Goal: Use online tool/utility

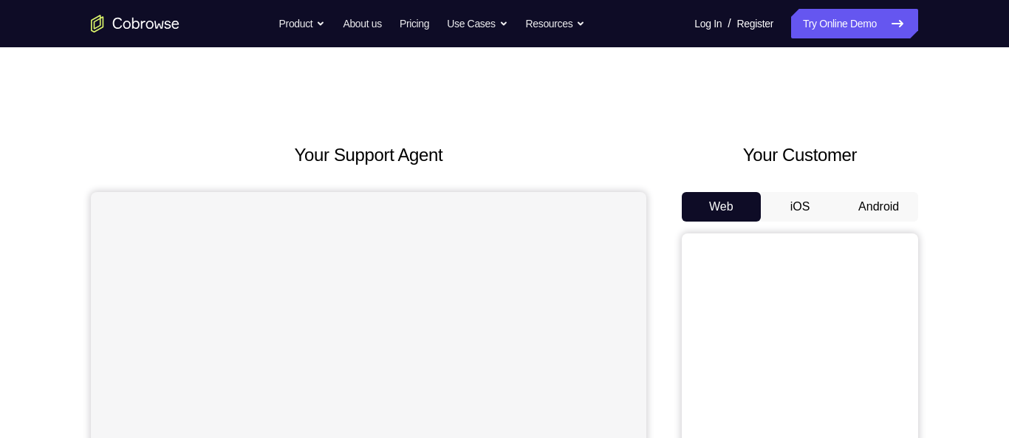
click at [870, 215] on button "Android" at bounding box center [878, 207] width 79 height 30
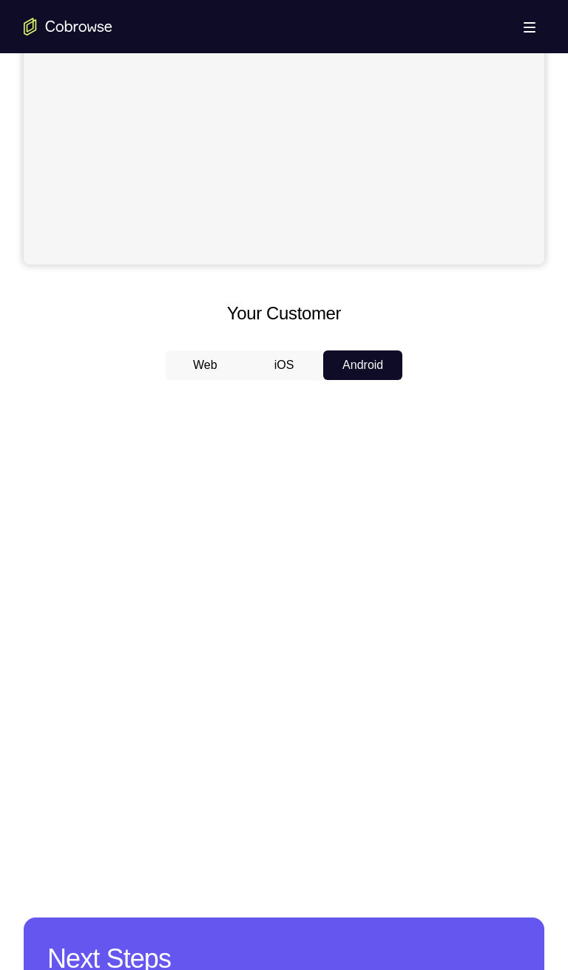
scroll to position [438, 0]
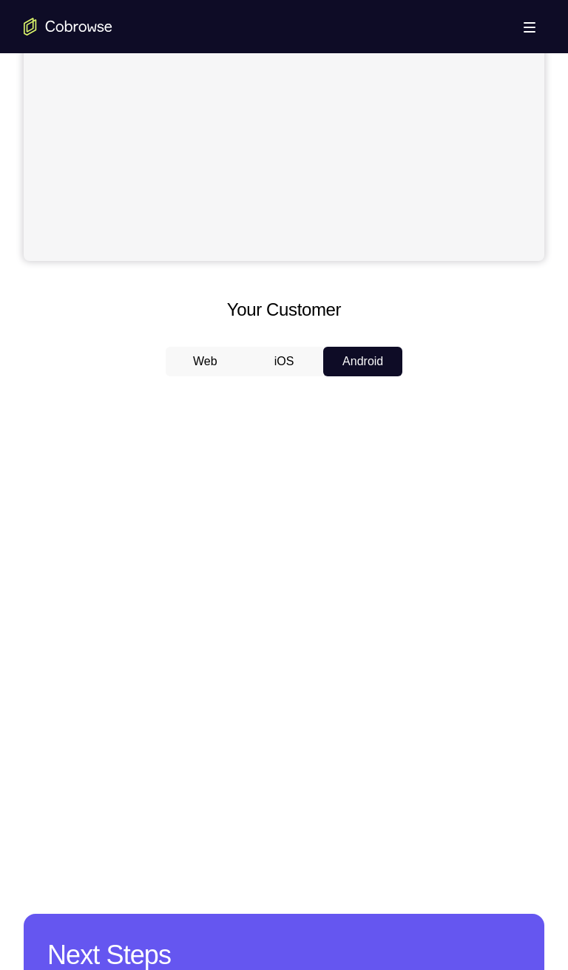
click at [289, 367] on button "iOS" at bounding box center [284, 362] width 79 height 30
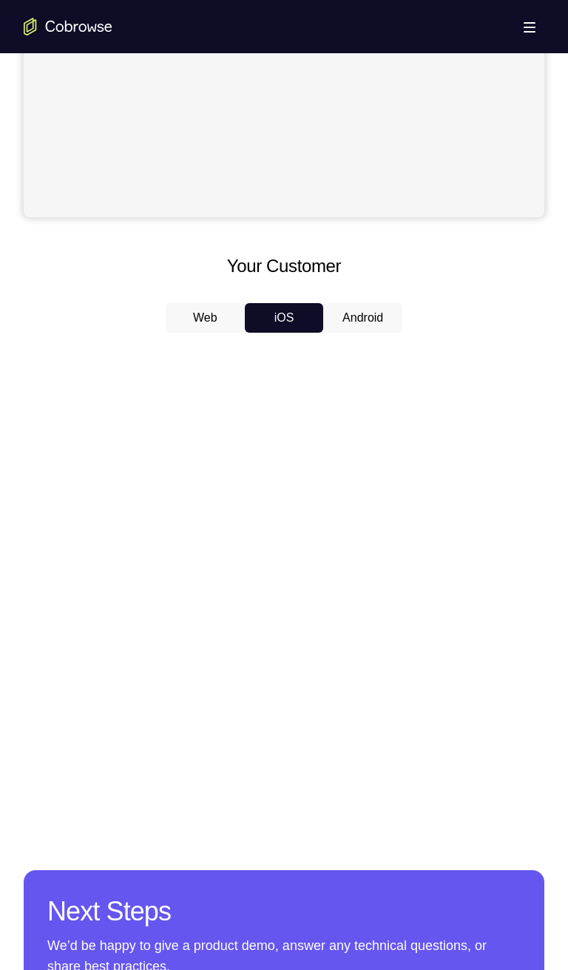
scroll to position [481, 0]
click at [363, 333] on button "Android" at bounding box center [362, 319] width 79 height 30
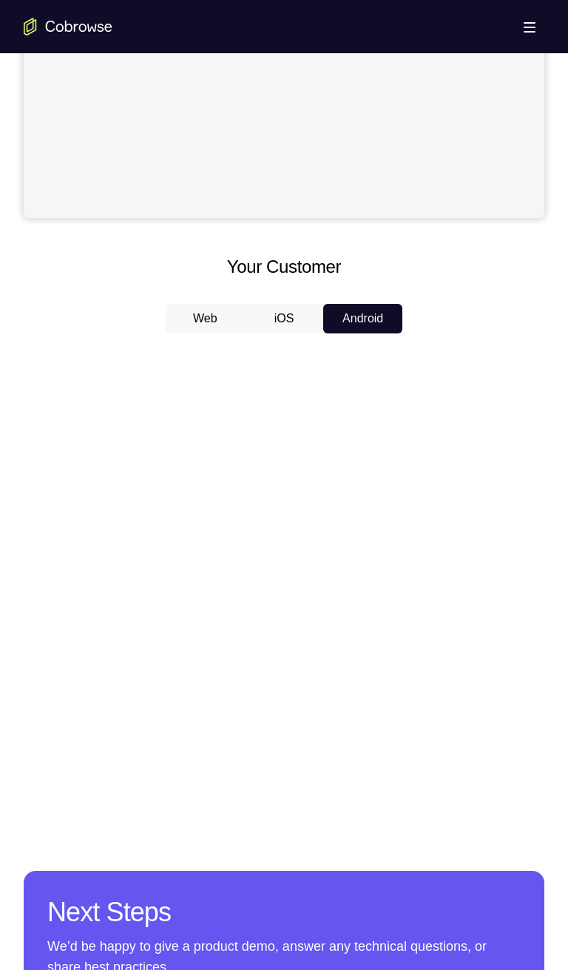
scroll to position [483, 0]
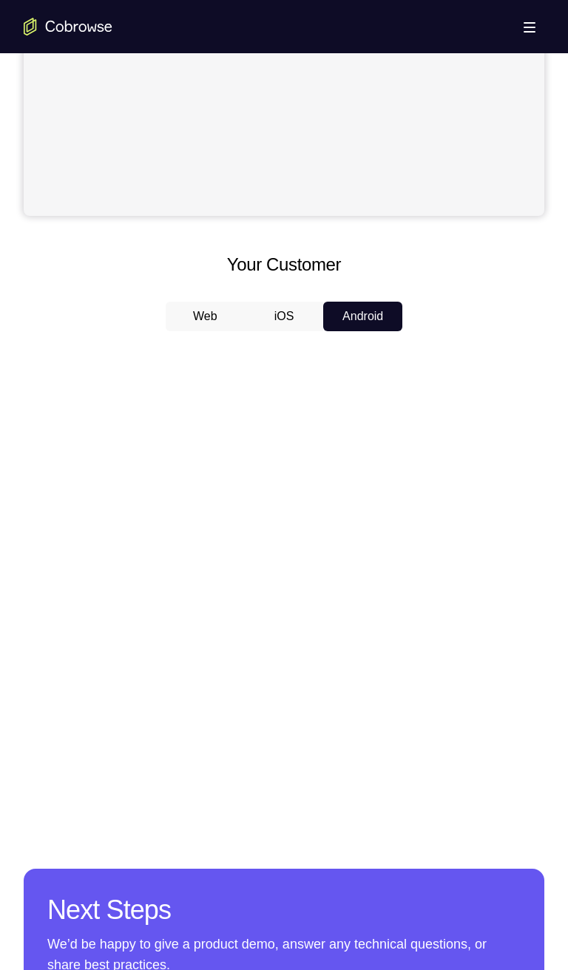
click at [289, 314] on button "iOS" at bounding box center [284, 317] width 79 height 30
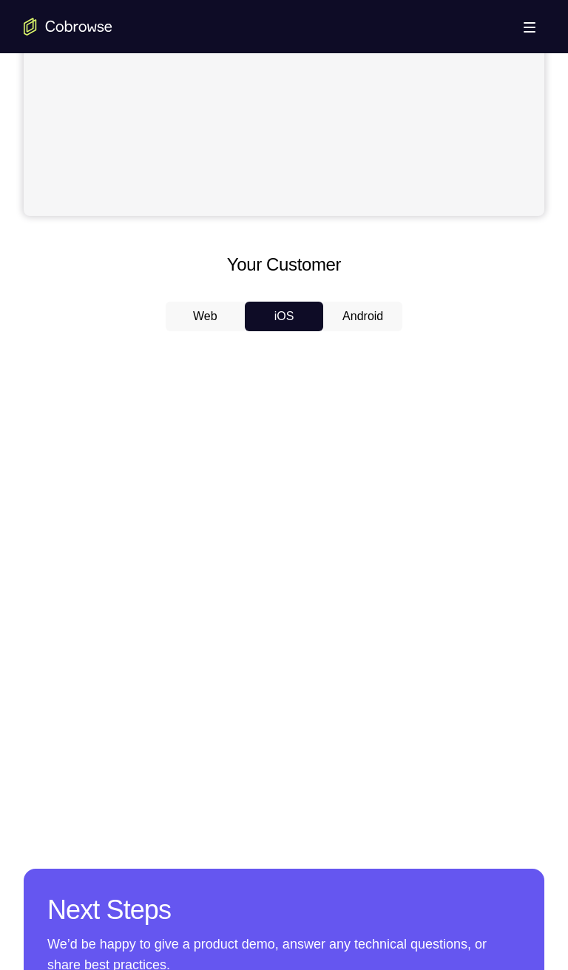
click at [352, 328] on button "Android" at bounding box center [362, 317] width 79 height 30
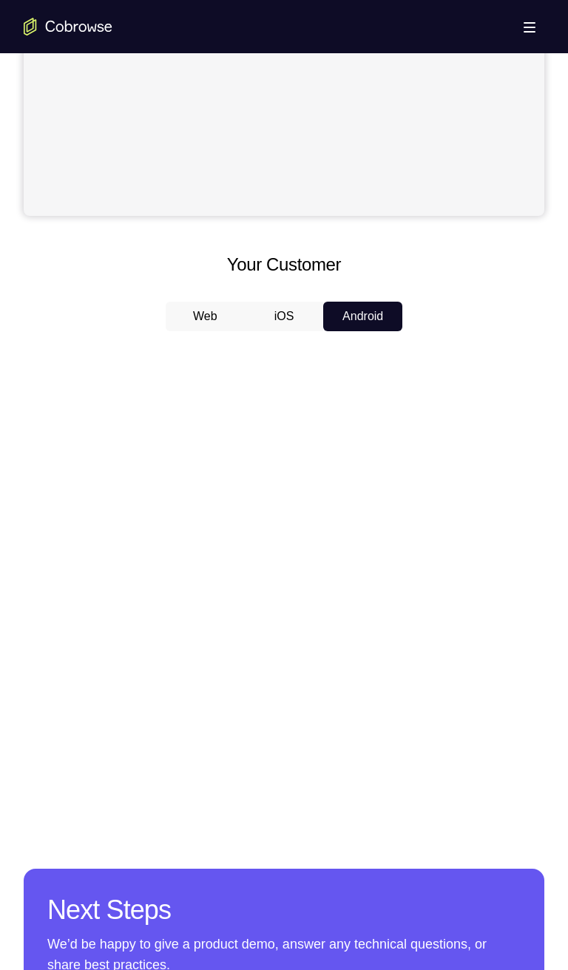
click at [280, 320] on button "iOS" at bounding box center [284, 317] width 79 height 30
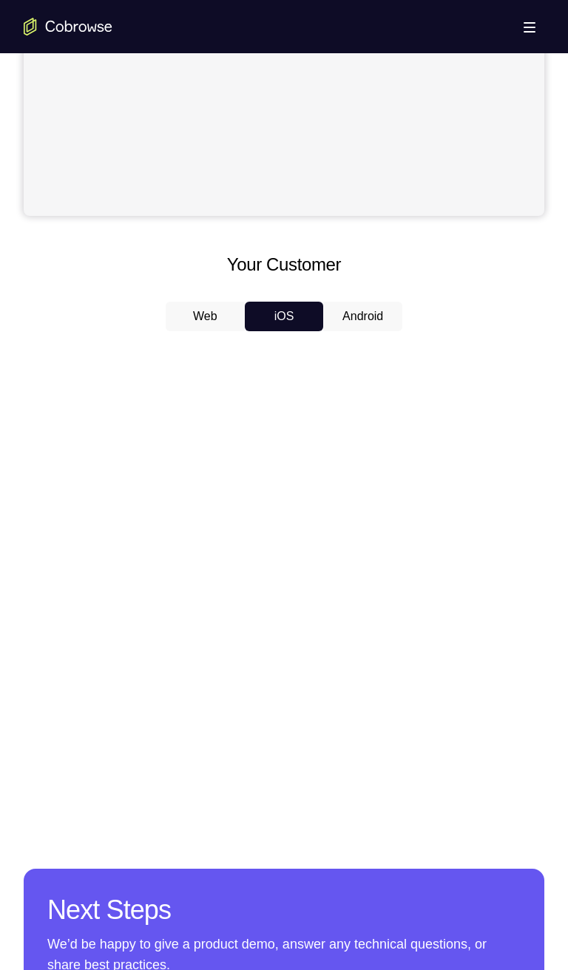
click at [358, 321] on button "Android" at bounding box center [362, 317] width 79 height 30
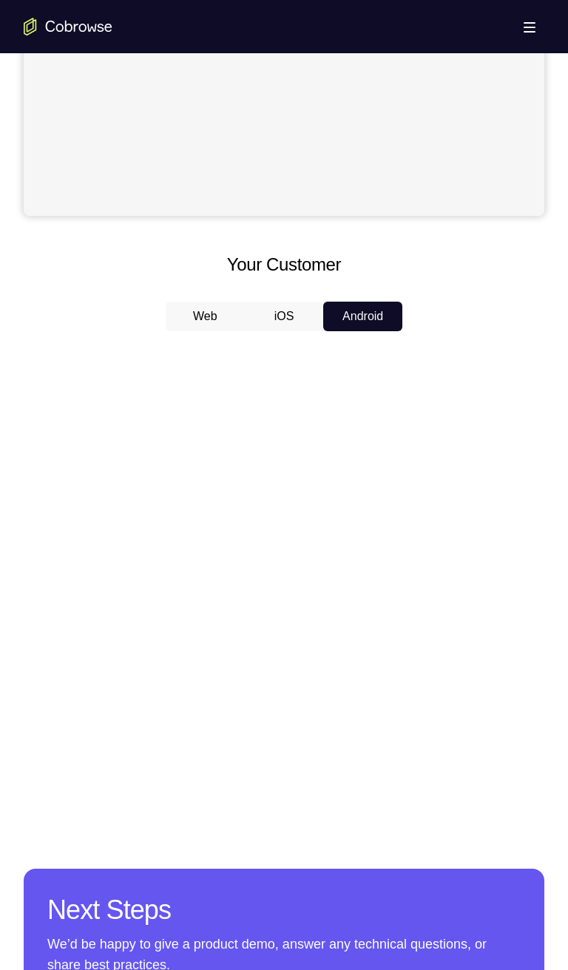
click at [282, 321] on button "iOS" at bounding box center [284, 317] width 79 height 30
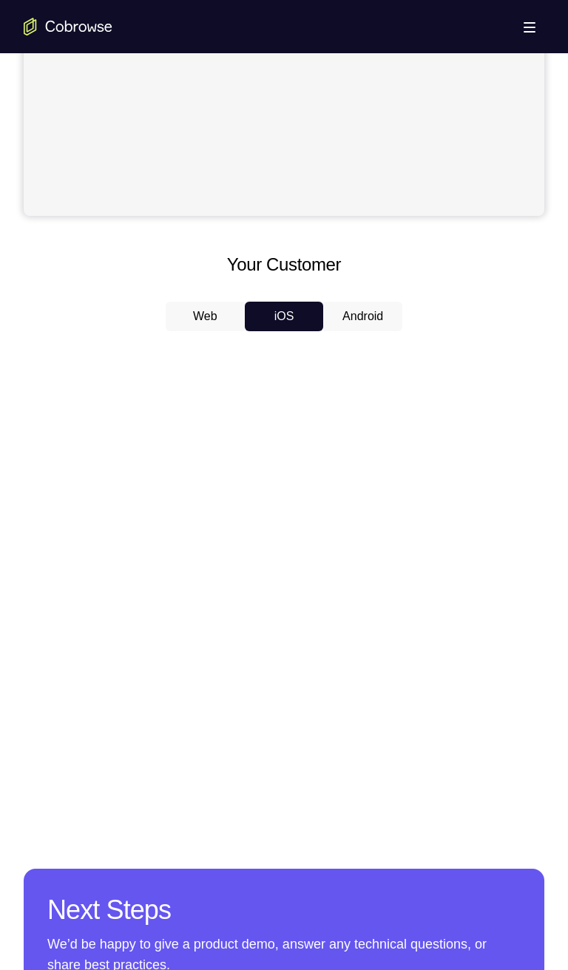
click at [346, 320] on button "Android" at bounding box center [362, 317] width 79 height 30
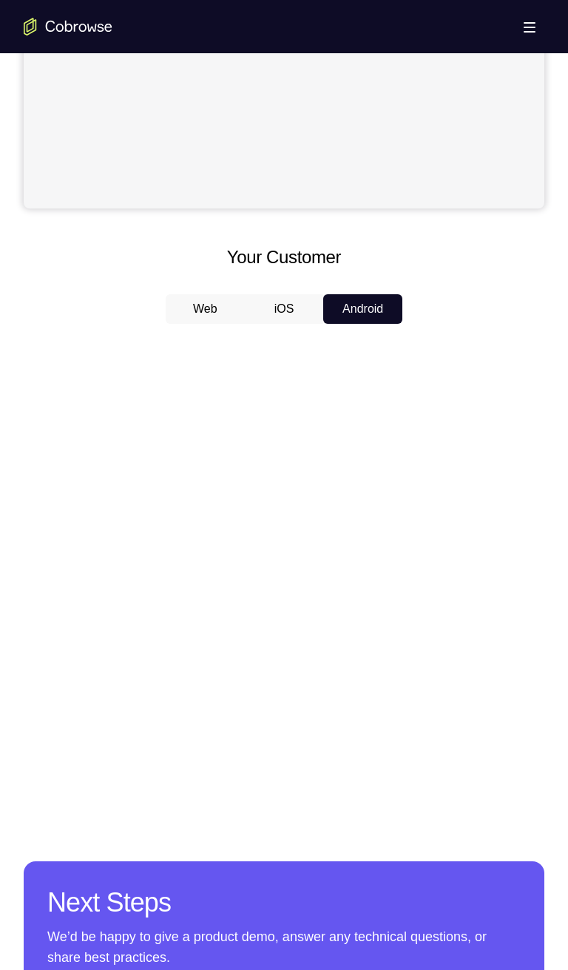
scroll to position [492, 0]
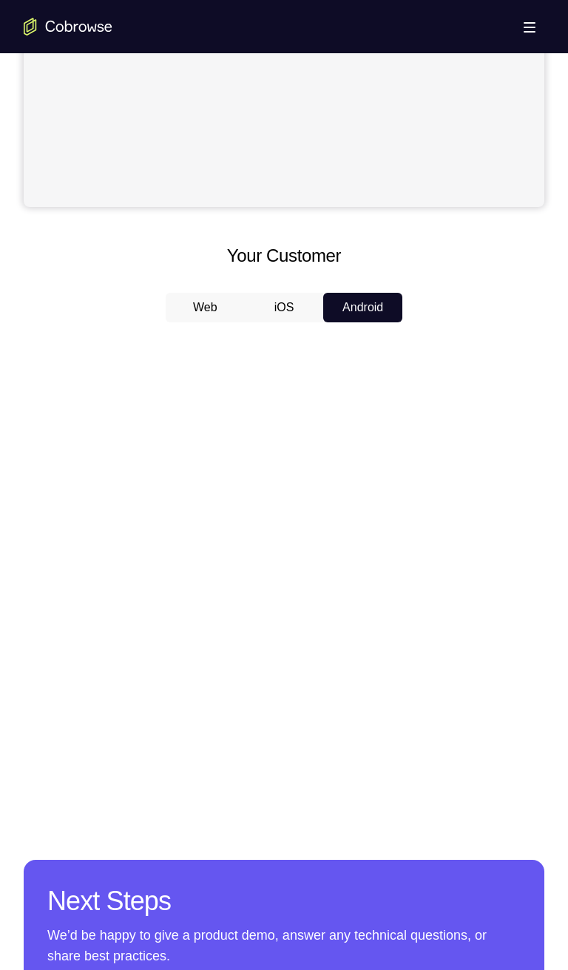
click at [279, 311] on button "iOS" at bounding box center [284, 308] width 79 height 30
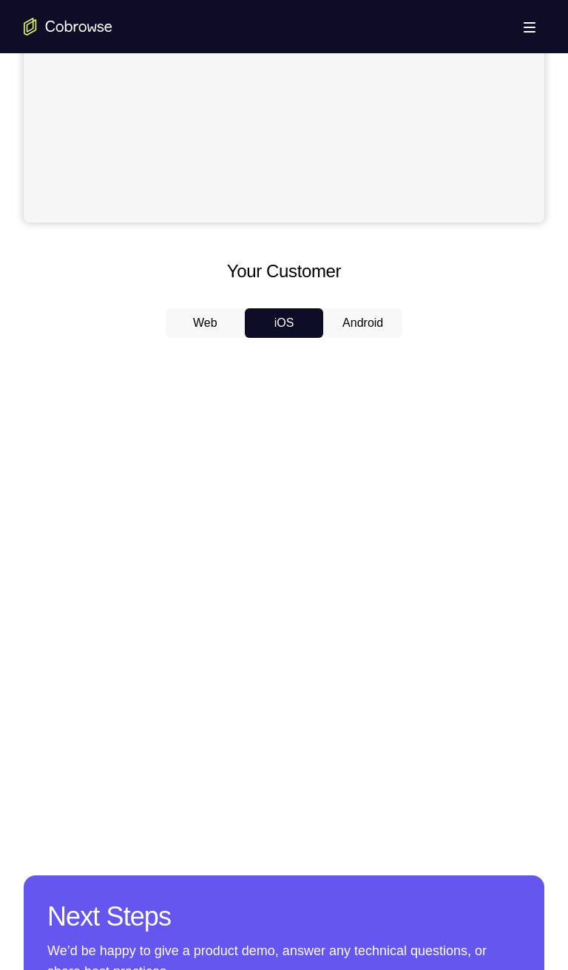
scroll to position [479, 0]
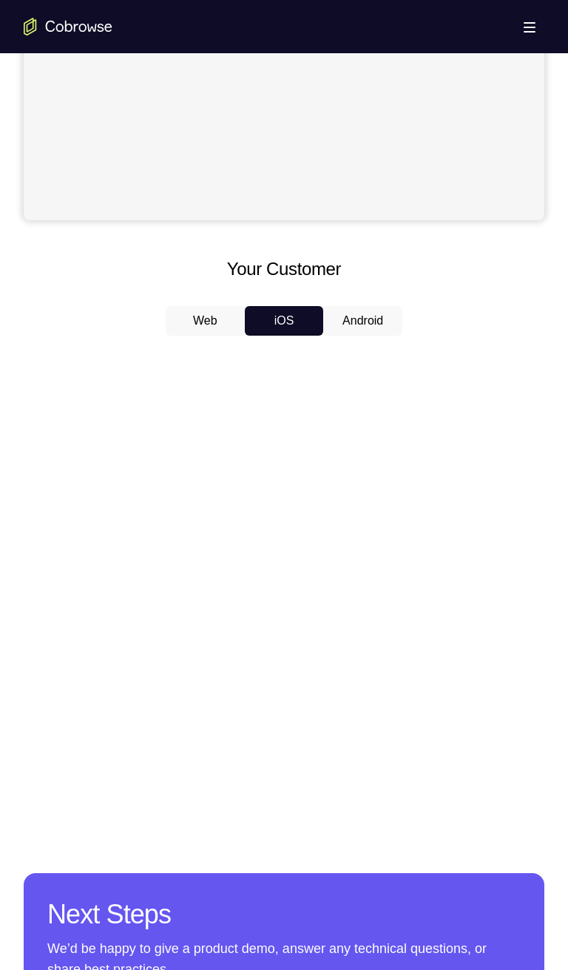
click at [364, 326] on button "Android" at bounding box center [362, 321] width 79 height 30
click at [285, 334] on button "iOS" at bounding box center [284, 321] width 79 height 30
click at [366, 324] on button "Android" at bounding box center [362, 321] width 79 height 30
click at [285, 321] on button "iOS" at bounding box center [284, 321] width 79 height 30
click at [344, 326] on button "Android" at bounding box center [362, 321] width 79 height 30
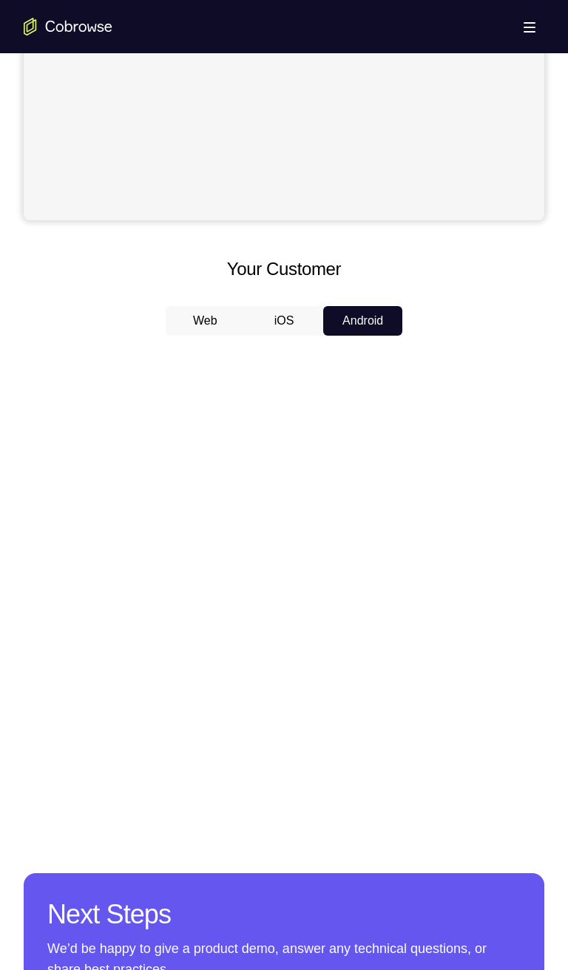
click at [281, 334] on button "iOS" at bounding box center [284, 321] width 79 height 30
click at [347, 326] on button "Android" at bounding box center [362, 321] width 79 height 30
click at [286, 325] on button "iOS" at bounding box center [284, 321] width 79 height 30
click at [364, 325] on button "Android" at bounding box center [362, 321] width 79 height 30
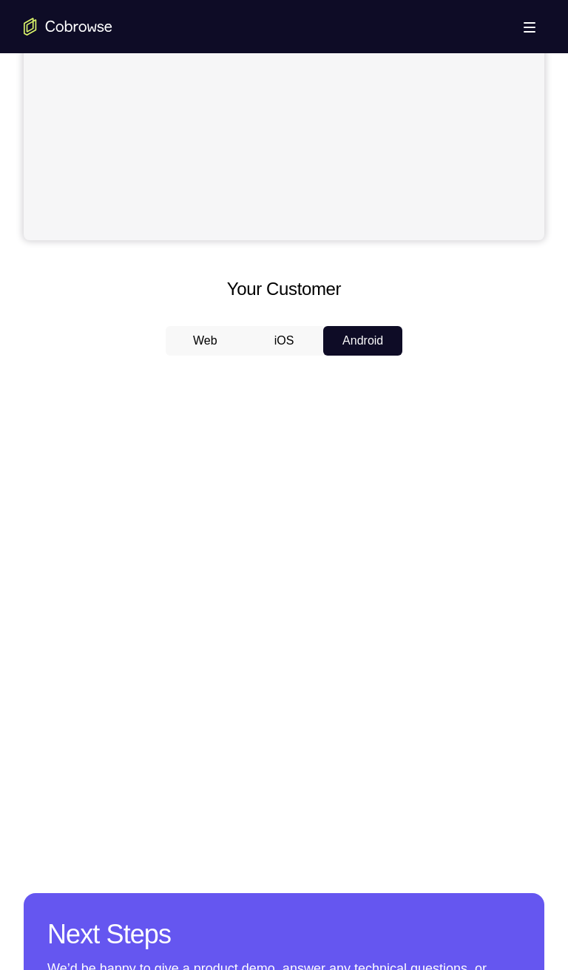
scroll to position [460, 0]
click at [279, 335] on button "iOS" at bounding box center [284, 340] width 79 height 30
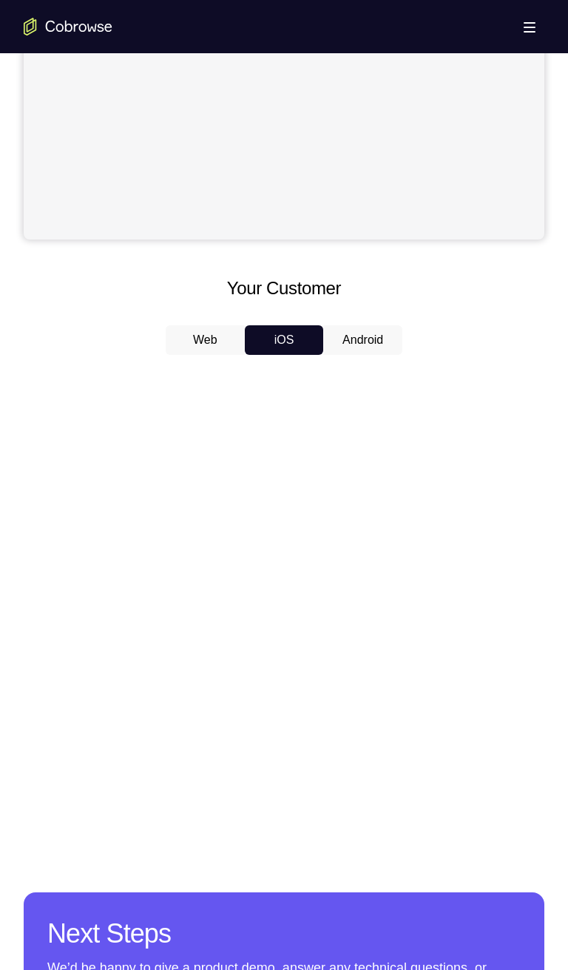
click at [356, 341] on button "Android" at bounding box center [362, 340] width 79 height 30
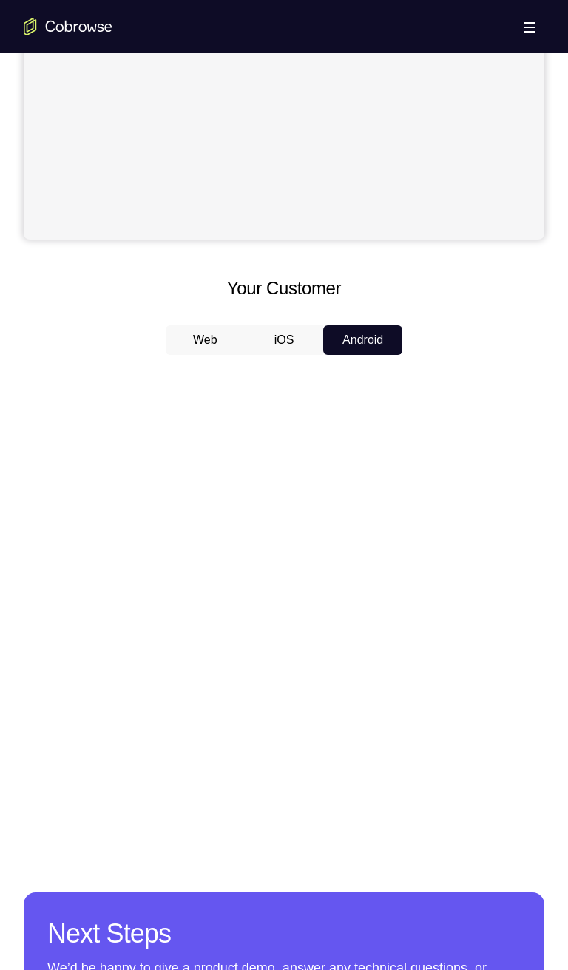
click at [293, 345] on button "iOS" at bounding box center [284, 340] width 79 height 30
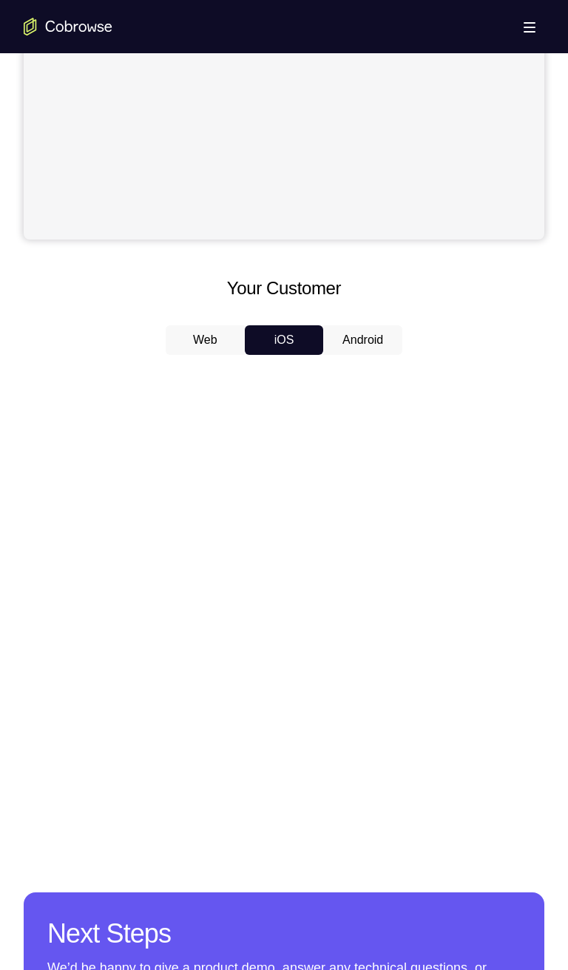
click at [357, 345] on button "Android" at bounding box center [362, 340] width 79 height 30
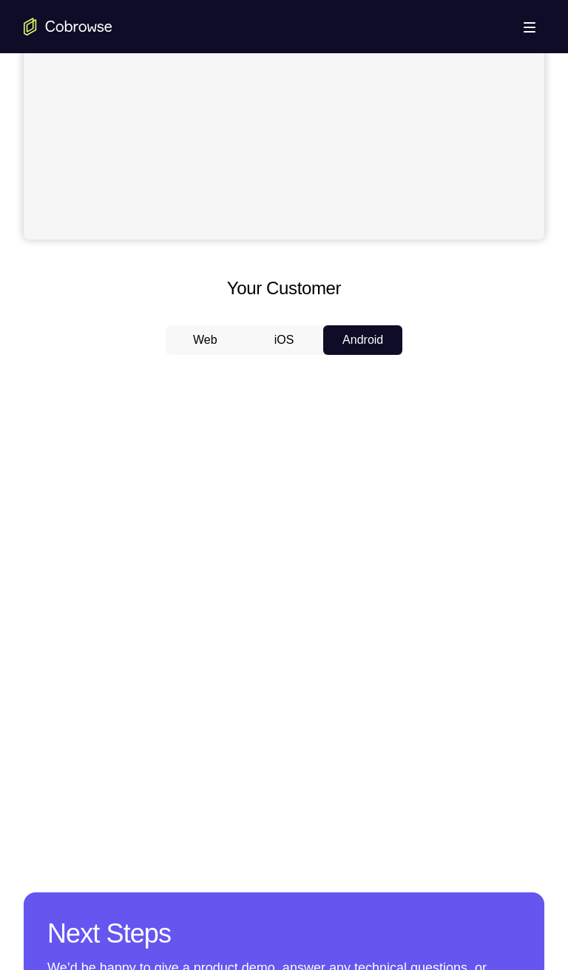
click at [268, 340] on button "iOS" at bounding box center [284, 340] width 79 height 30
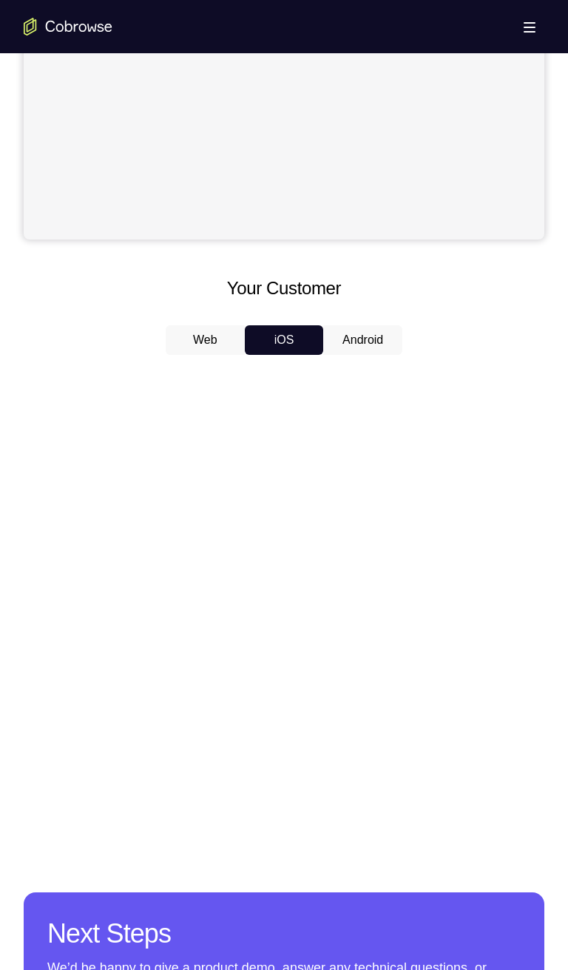
click at [351, 346] on button "Android" at bounding box center [362, 340] width 79 height 30
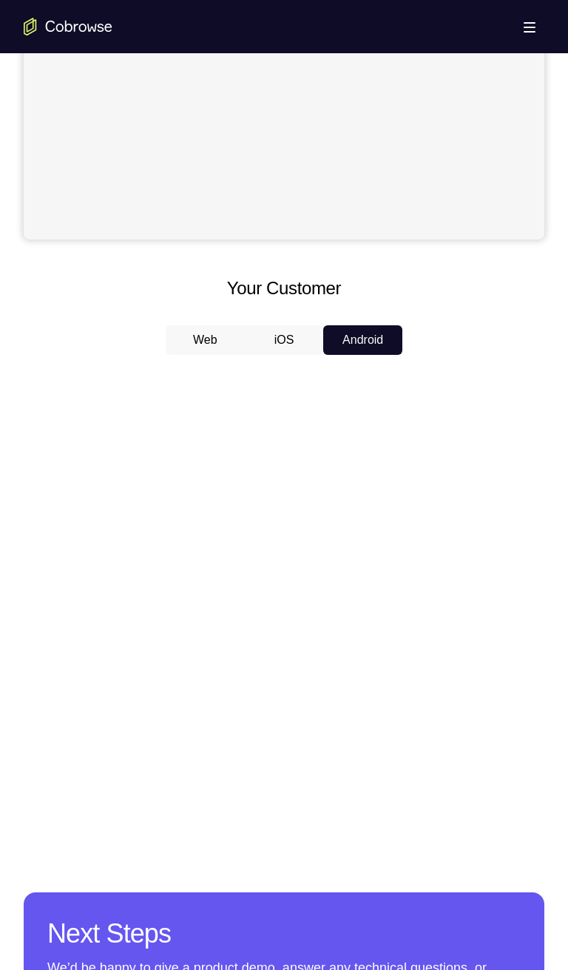
click at [293, 343] on button "iOS" at bounding box center [284, 340] width 79 height 30
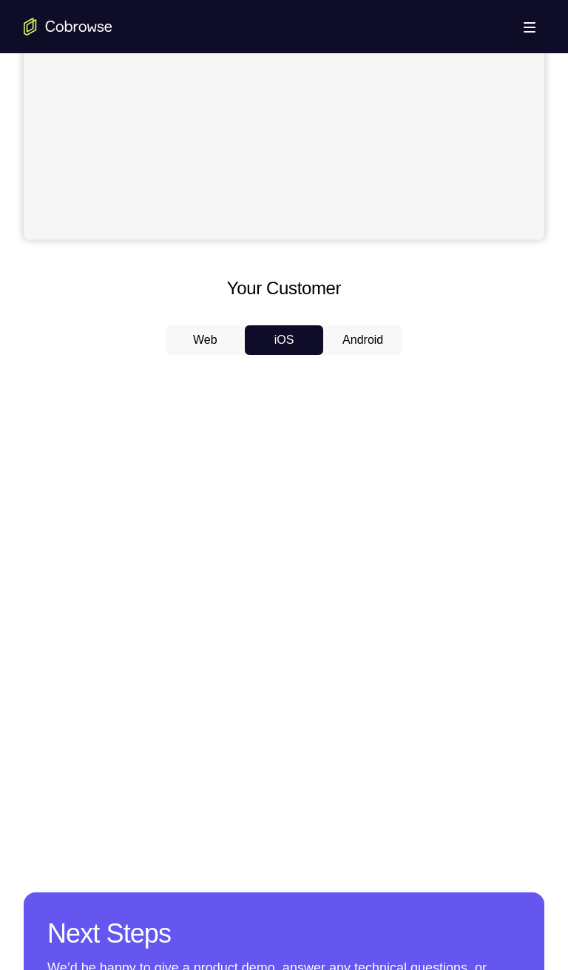
click at [371, 343] on button "Android" at bounding box center [362, 340] width 79 height 30
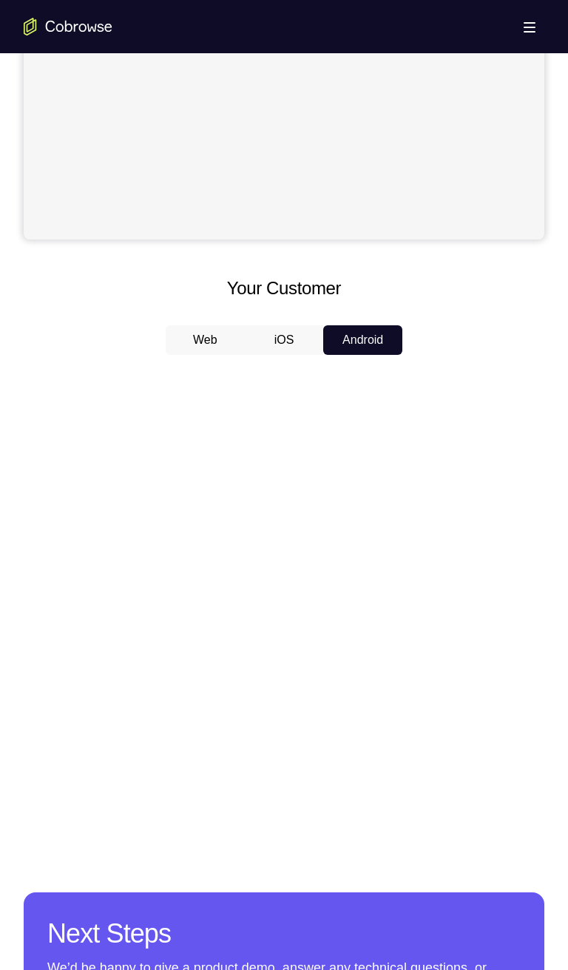
click at [290, 344] on button "iOS" at bounding box center [284, 340] width 79 height 30
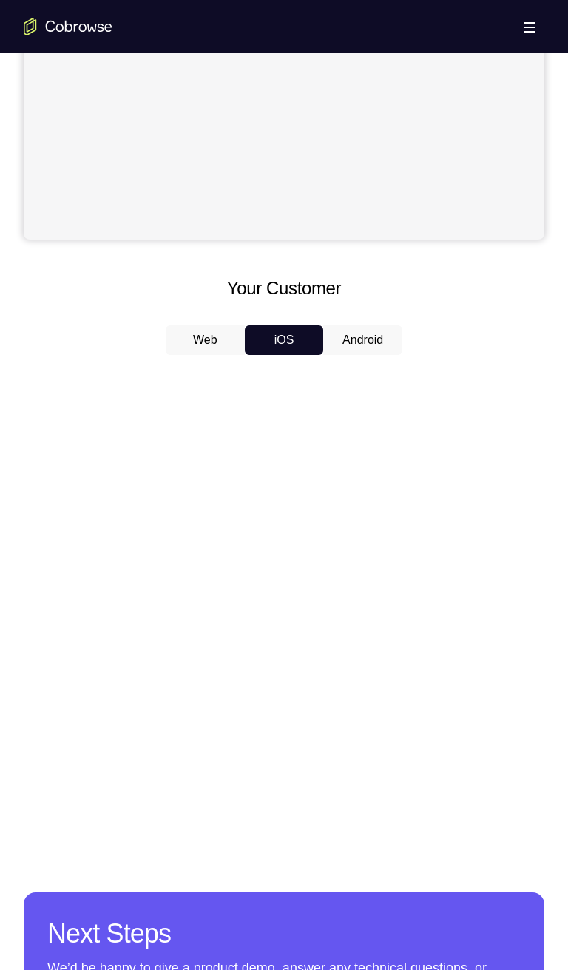
click at [363, 342] on button "Android" at bounding box center [362, 340] width 79 height 30
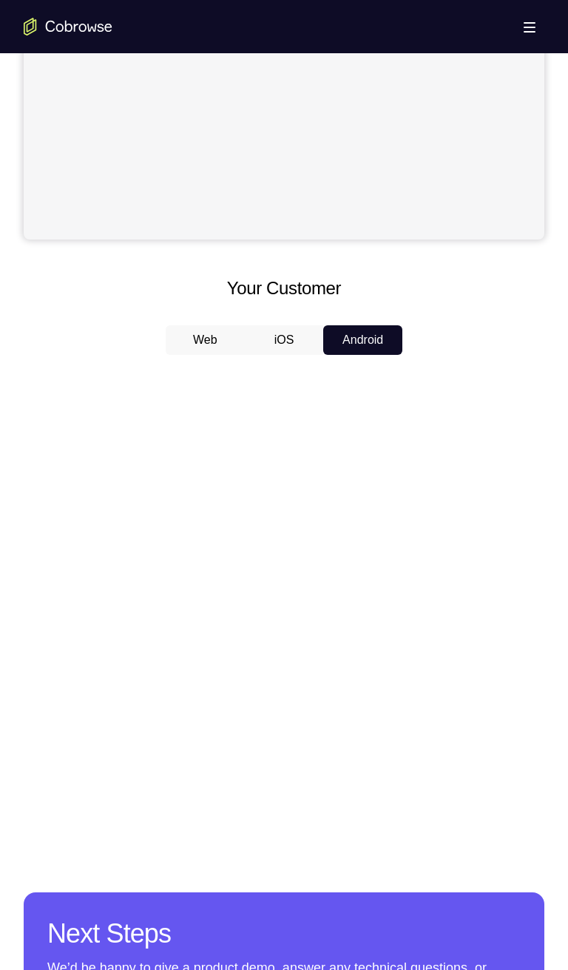
click at [302, 347] on button "iOS" at bounding box center [284, 340] width 79 height 30
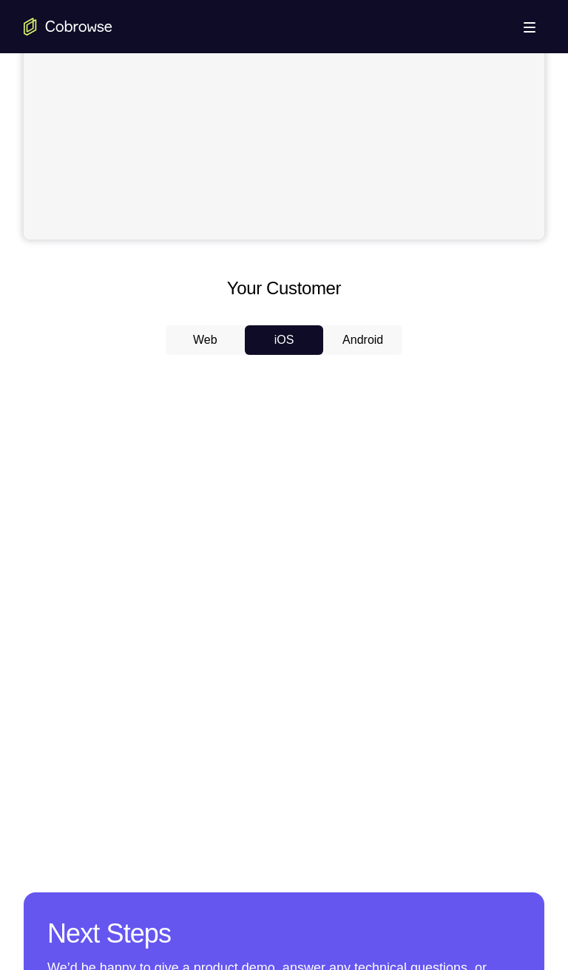
click at [361, 341] on button "Android" at bounding box center [362, 340] width 79 height 30
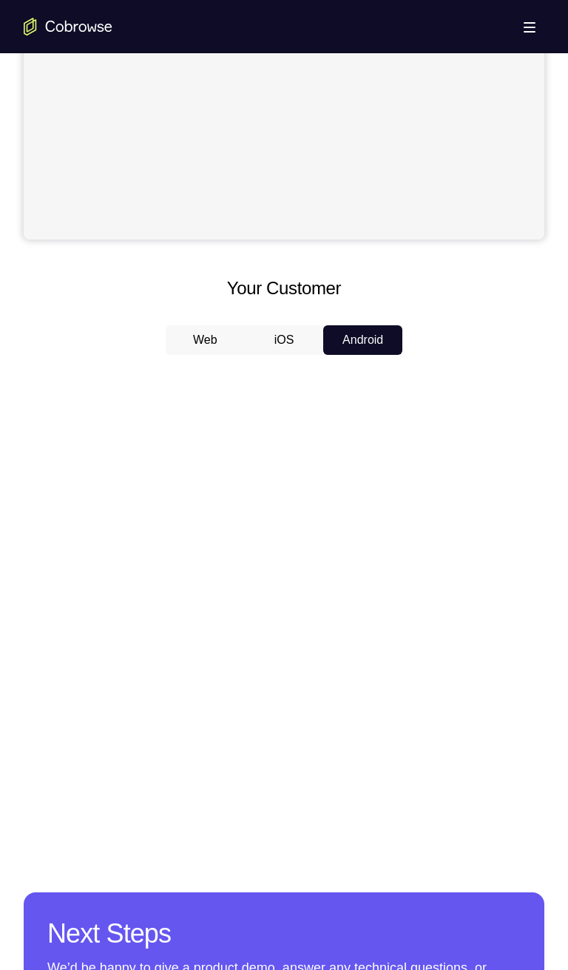
click at [300, 350] on button "iOS" at bounding box center [284, 340] width 79 height 30
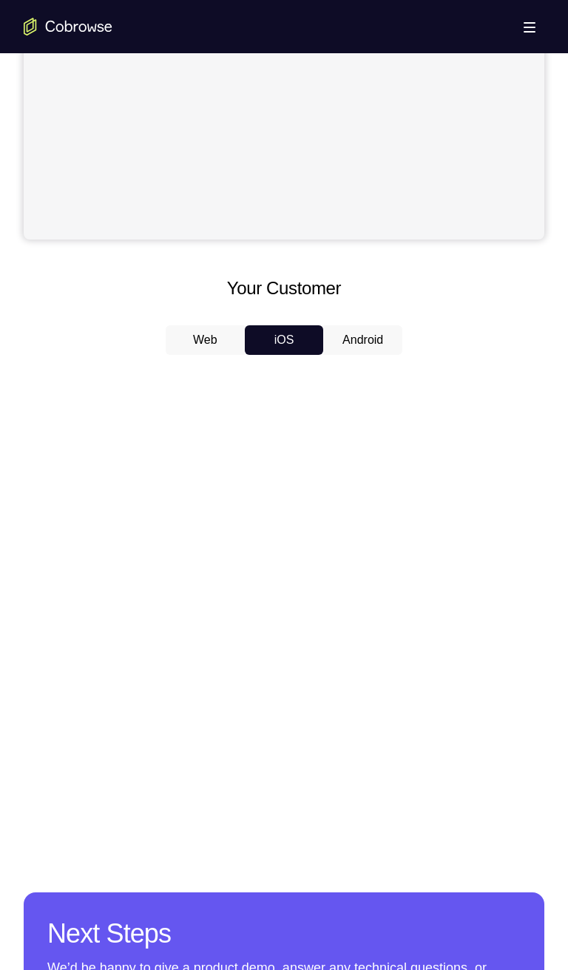
click at [363, 345] on button "Android" at bounding box center [362, 340] width 79 height 30
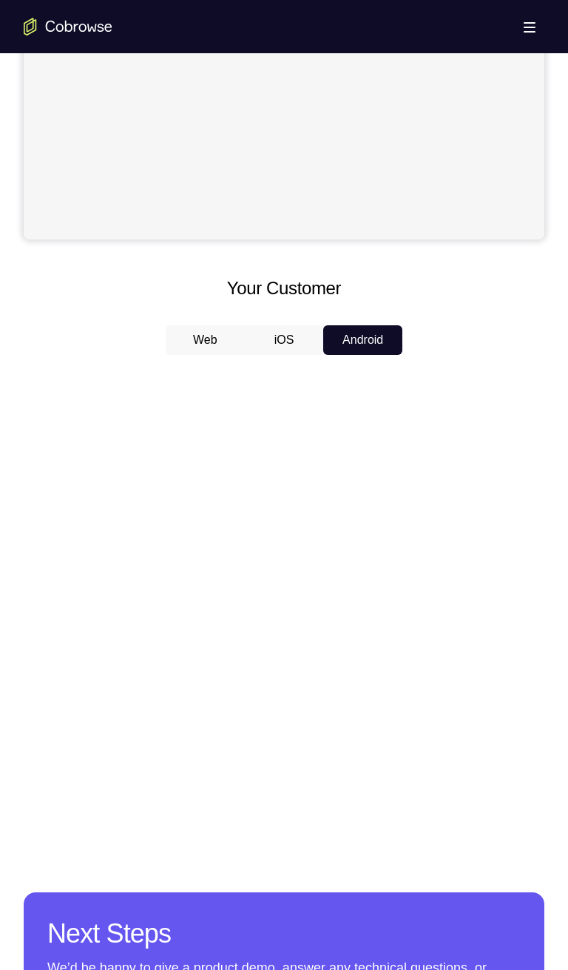
click at [290, 351] on button "iOS" at bounding box center [284, 340] width 79 height 30
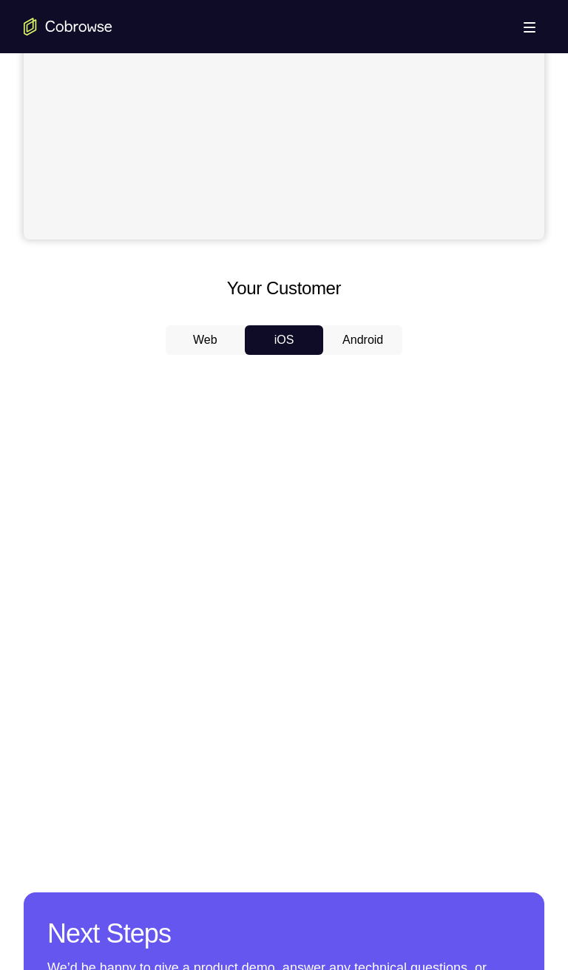
click at [358, 342] on button "Android" at bounding box center [362, 340] width 79 height 30
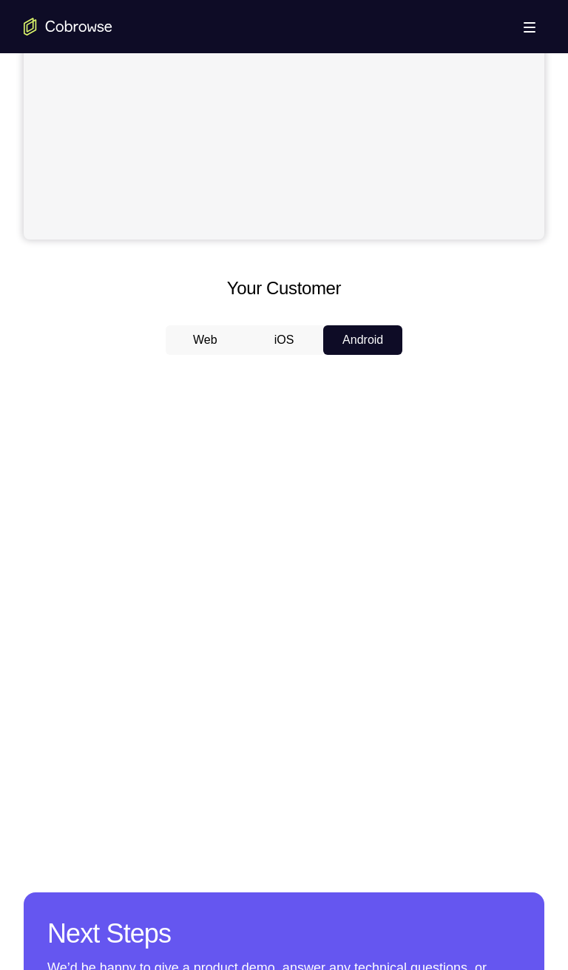
click at [284, 345] on button "iOS" at bounding box center [284, 340] width 79 height 30
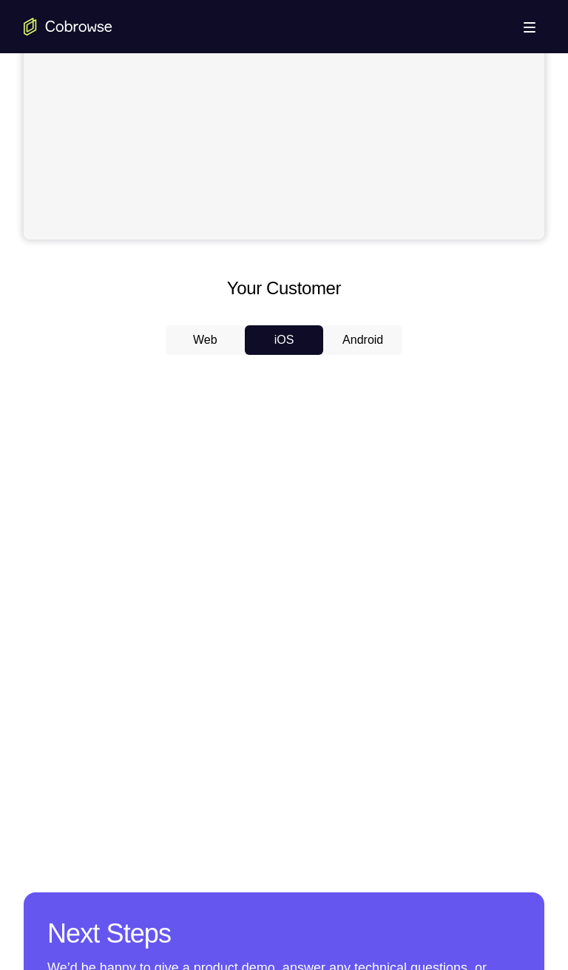
click at [343, 344] on button "Android" at bounding box center [362, 340] width 79 height 30
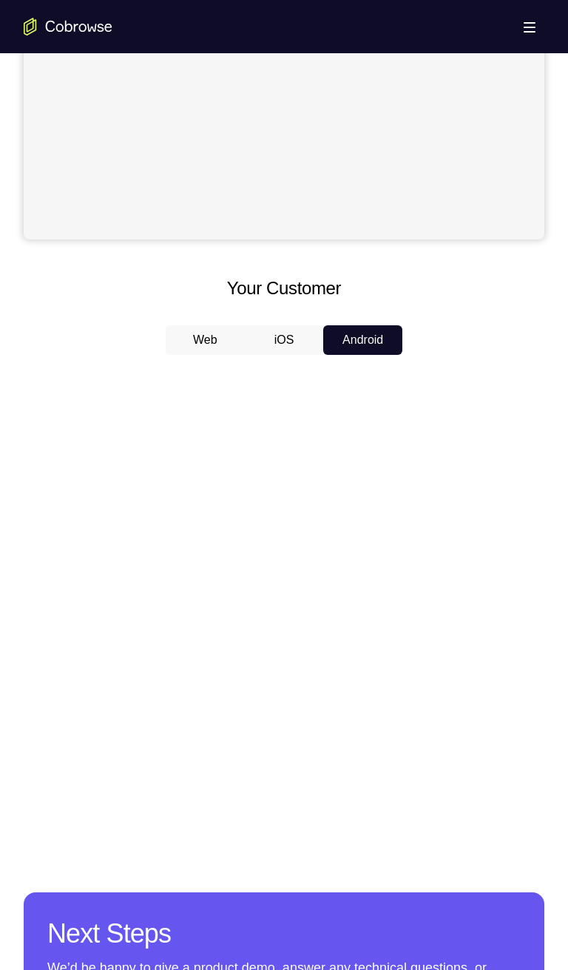
click at [281, 346] on button "iOS" at bounding box center [284, 340] width 79 height 30
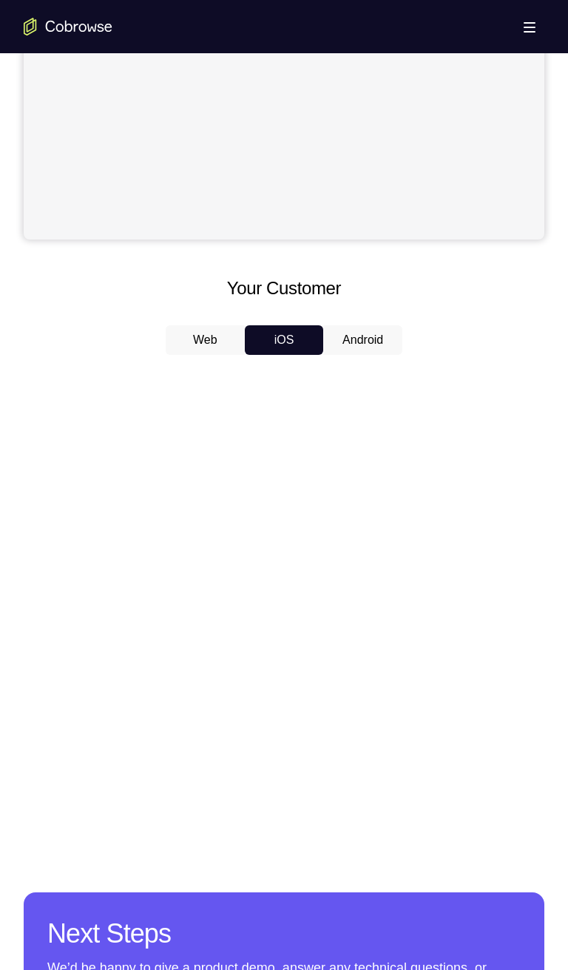
click at [341, 344] on button "Android" at bounding box center [362, 340] width 79 height 30
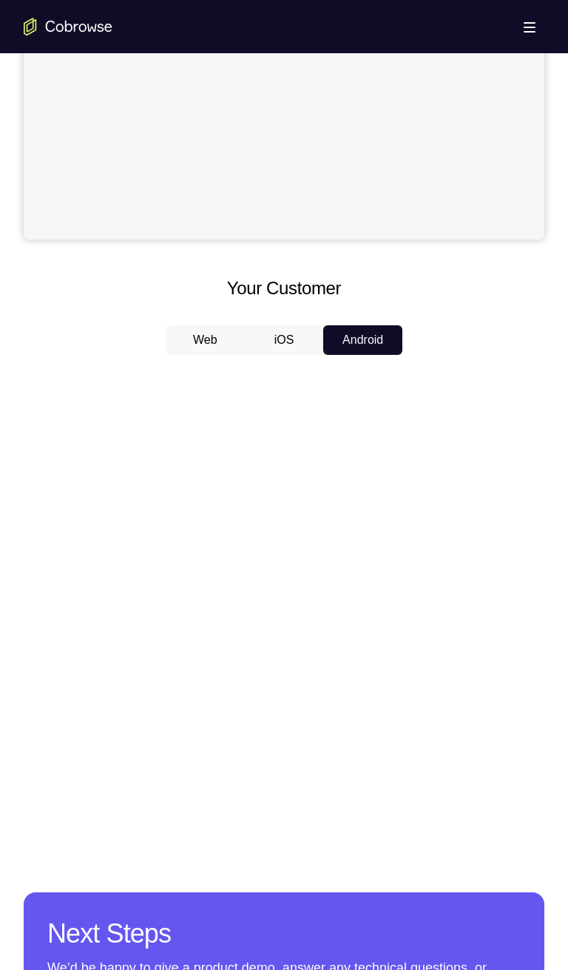
click at [287, 344] on button "iOS" at bounding box center [284, 340] width 79 height 30
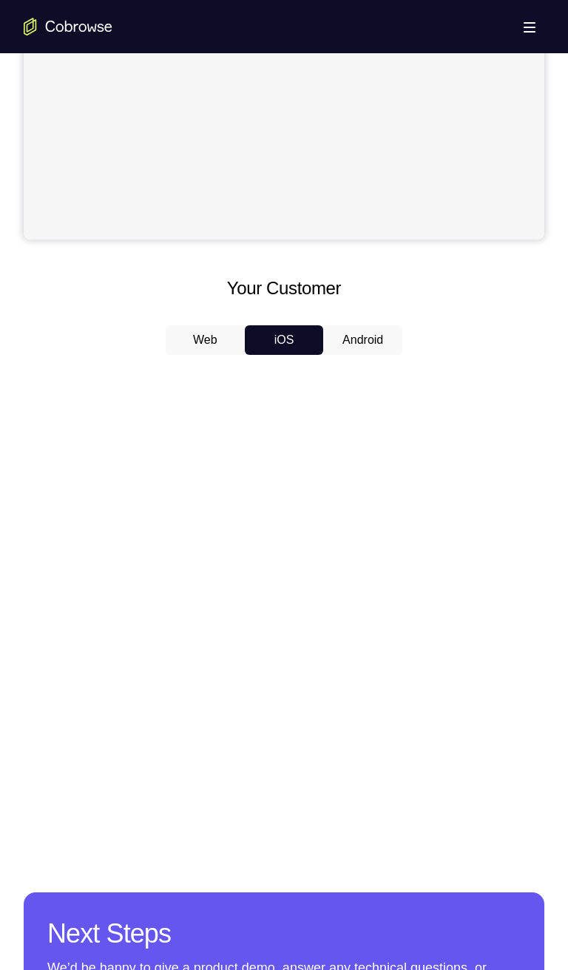
click at [345, 353] on button "Android" at bounding box center [362, 340] width 79 height 30
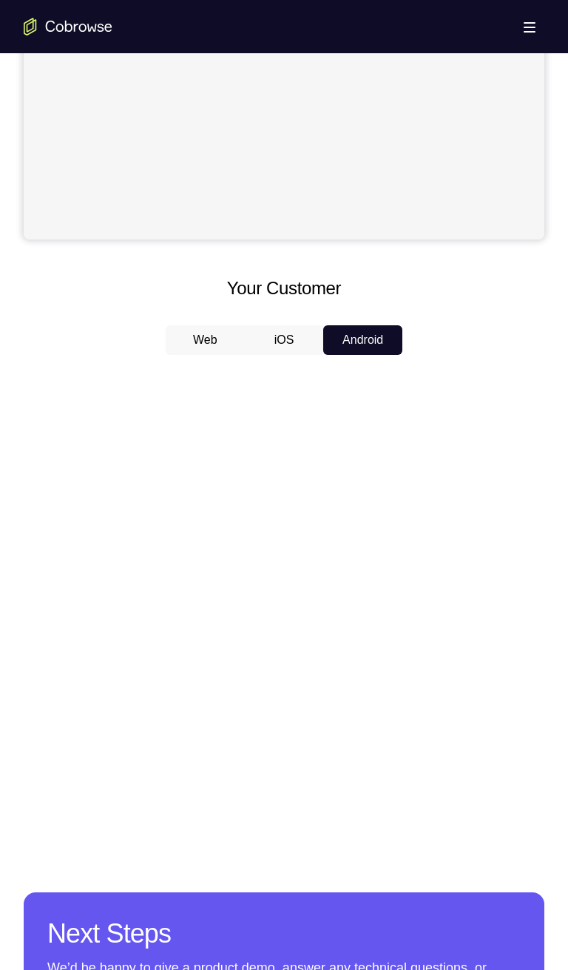
click at [288, 346] on button "iOS" at bounding box center [284, 340] width 79 height 30
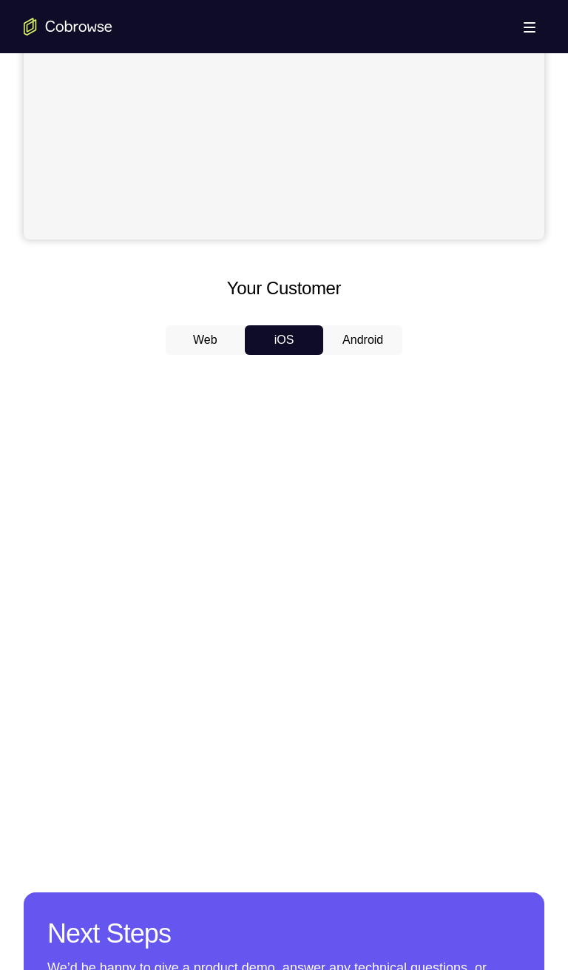
click at [358, 337] on button "Android" at bounding box center [362, 340] width 79 height 30
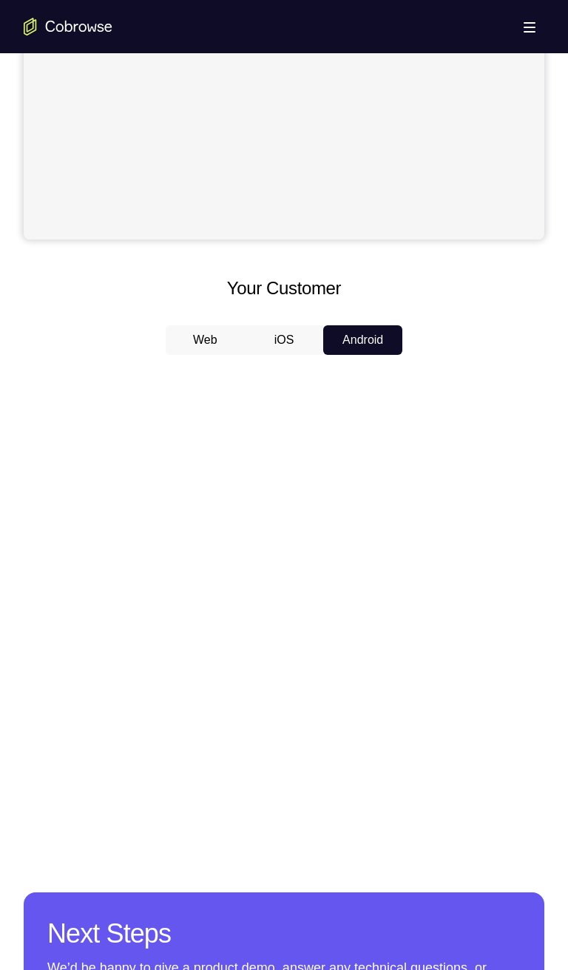
click at [291, 341] on button "iOS" at bounding box center [284, 340] width 79 height 30
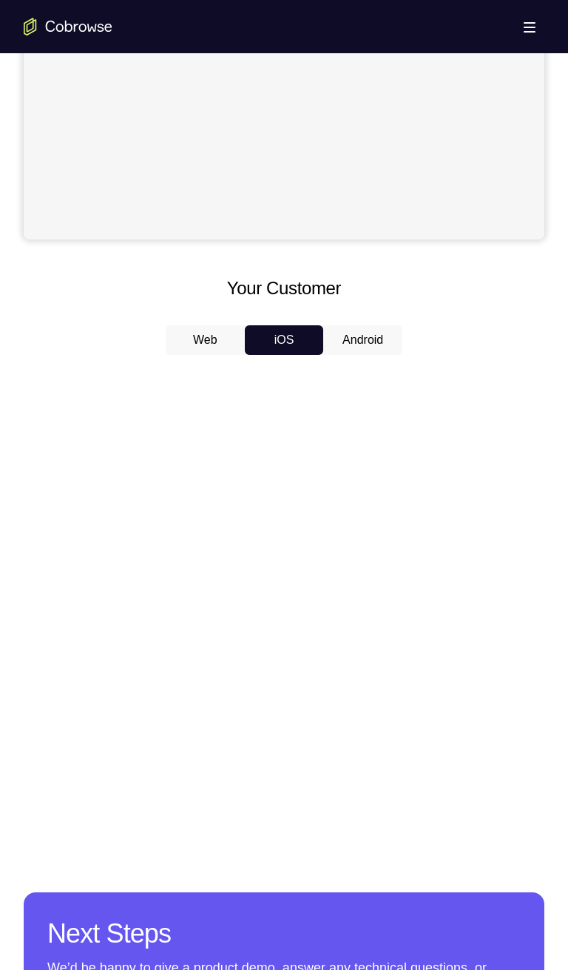
click at [348, 344] on button "Android" at bounding box center [362, 340] width 79 height 30
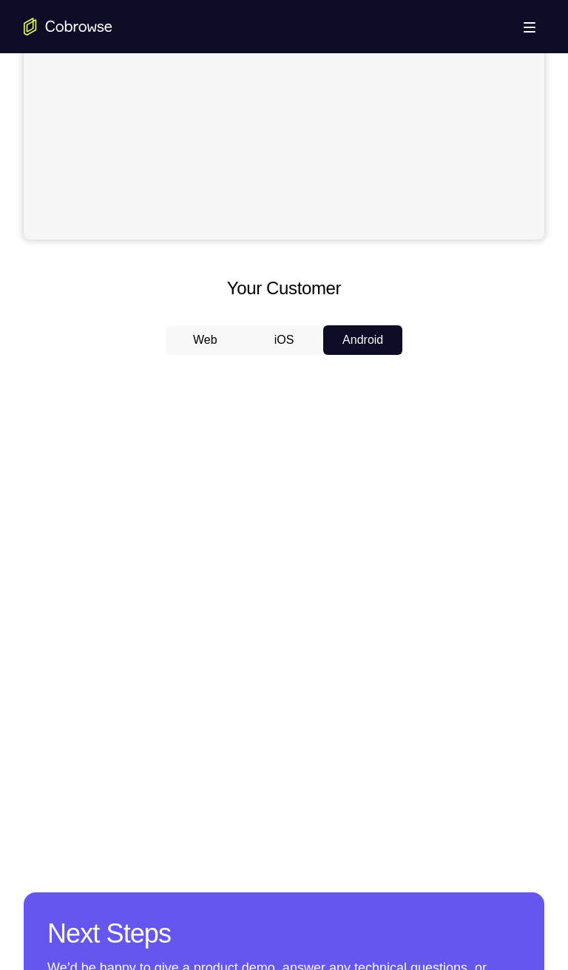
click at [293, 345] on button "iOS" at bounding box center [284, 340] width 79 height 30
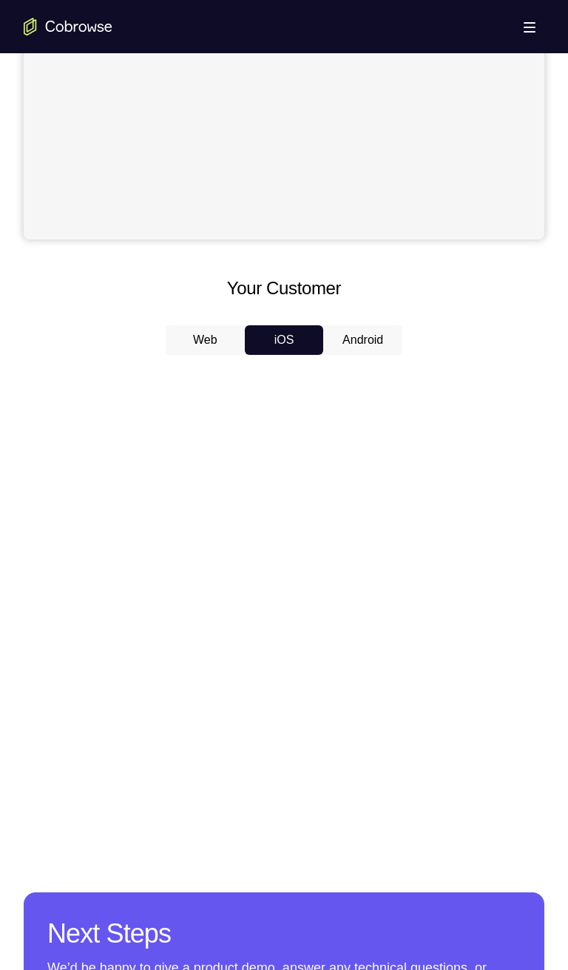
click at [352, 341] on button "Android" at bounding box center [362, 340] width 79 height 30
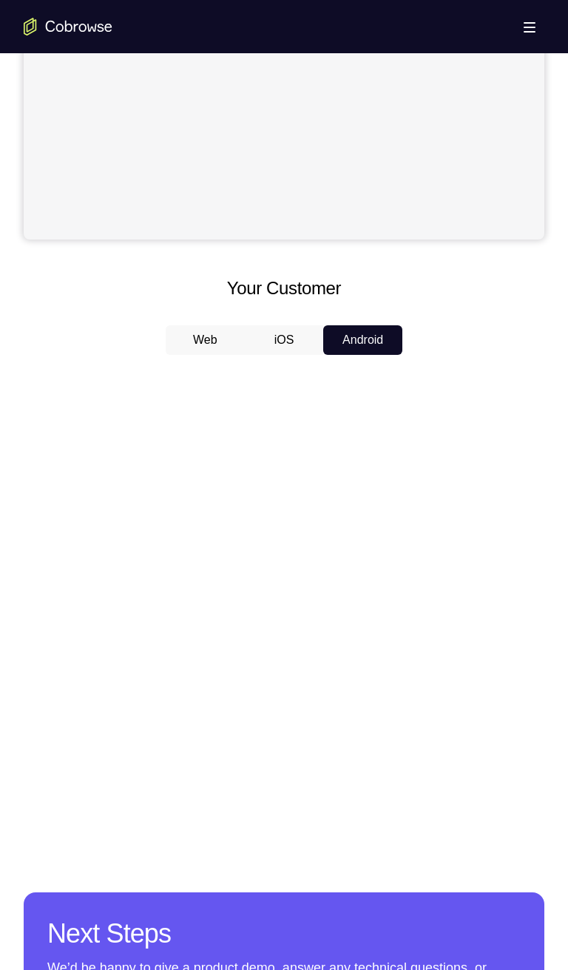
click at [293, 341] on button "iOS" at bounding box center [284, 340] width 79 height 30
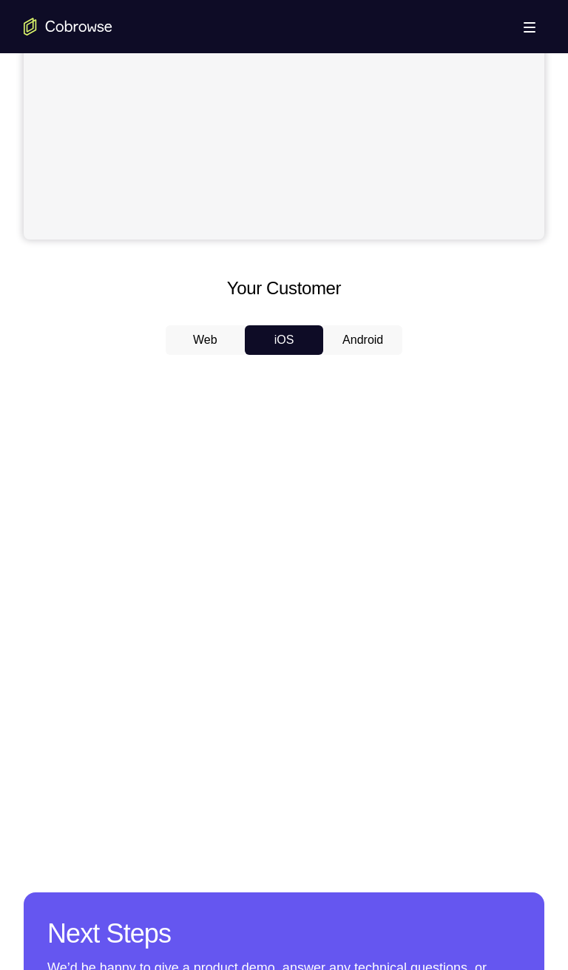
click at [343, 345] on button "Android" at bounding box center [362, 340] width 79 height 30
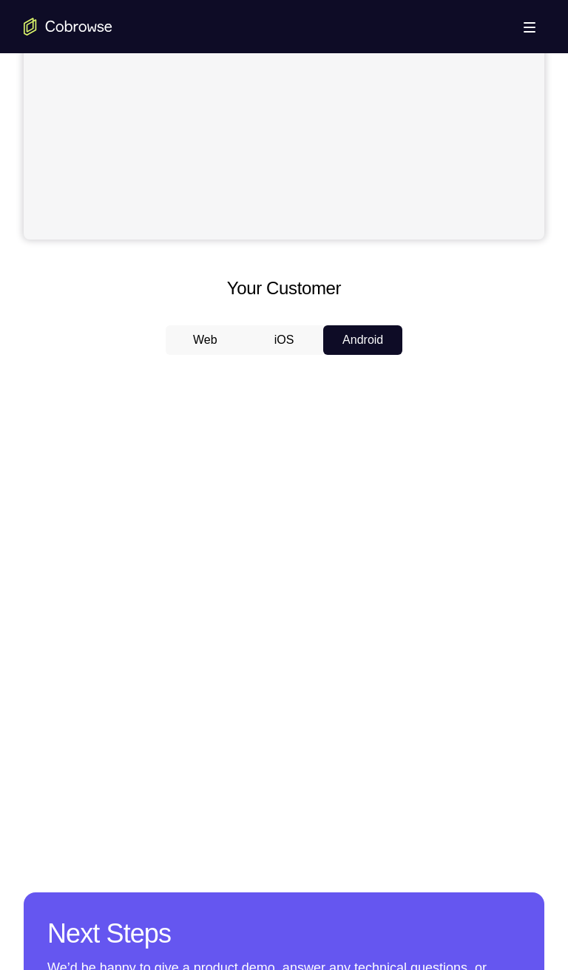
click at [292, 345] on button "iOS" at bounding box center [284, 340] width 79 height 30
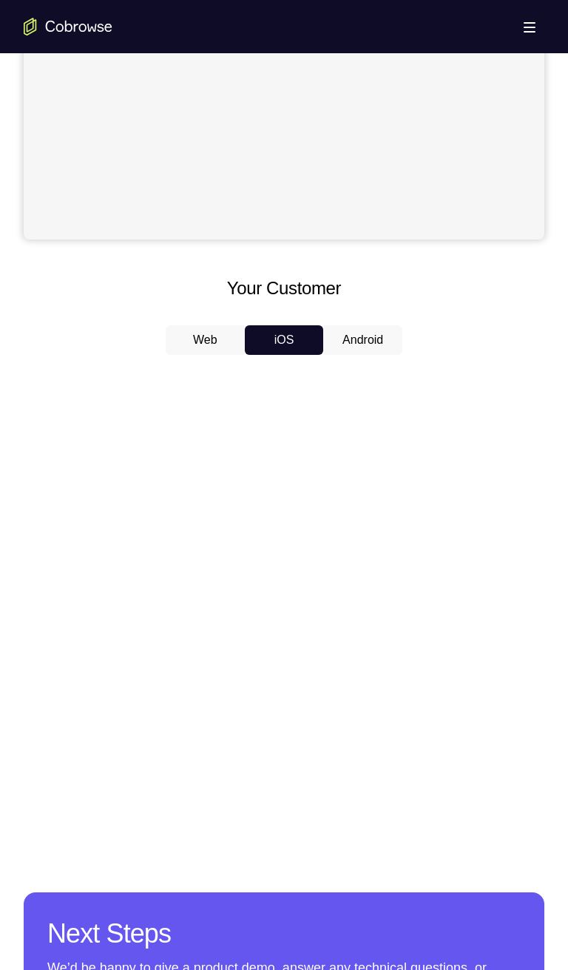
click at [333, 347] on button "Android" at bounding box center [362, 340] width 79 height 30
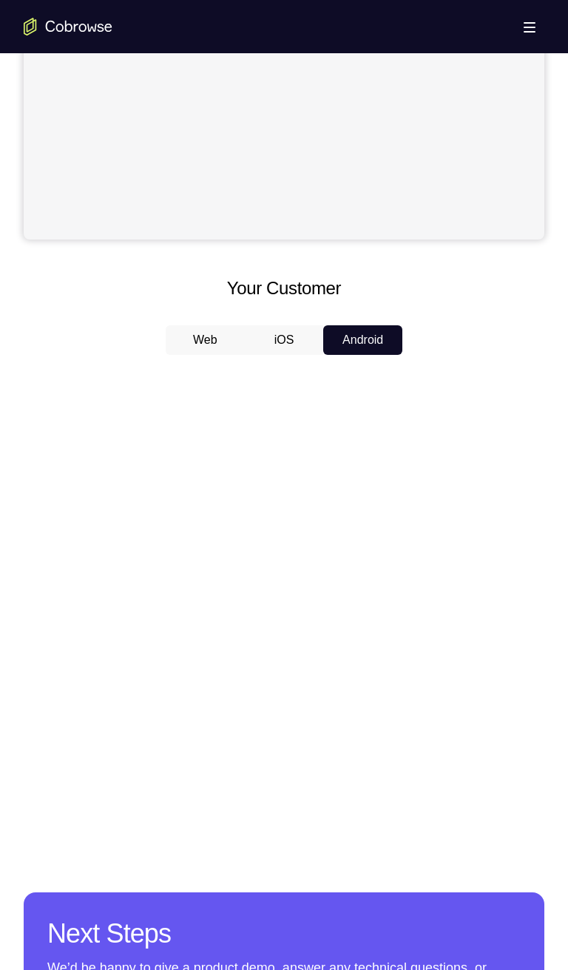
click at [296, 353] on button "iOS" at bounding box center [284, 340] width 79 height 30
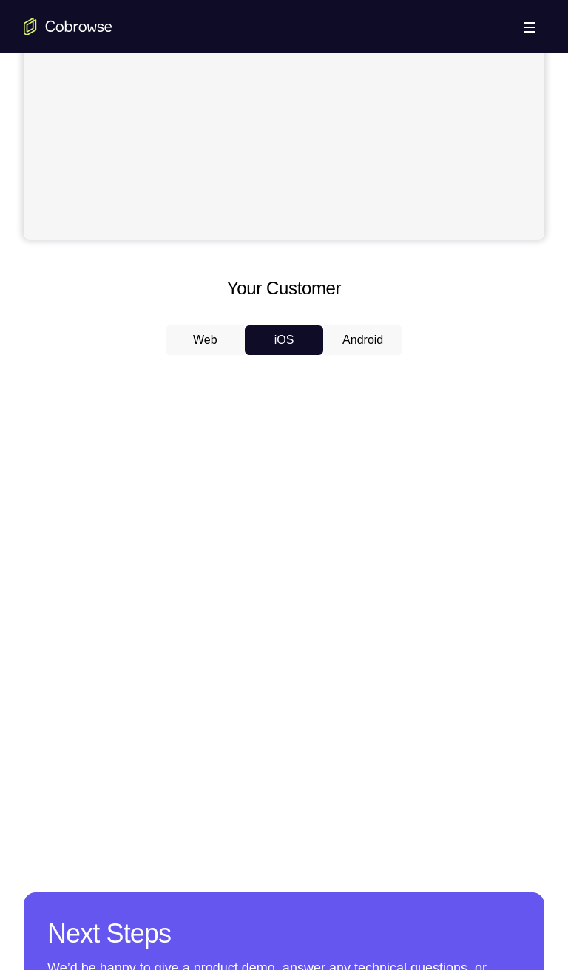
click at [361, 337] on button "Android" at bounding box center [362, 340] width 79 height 30
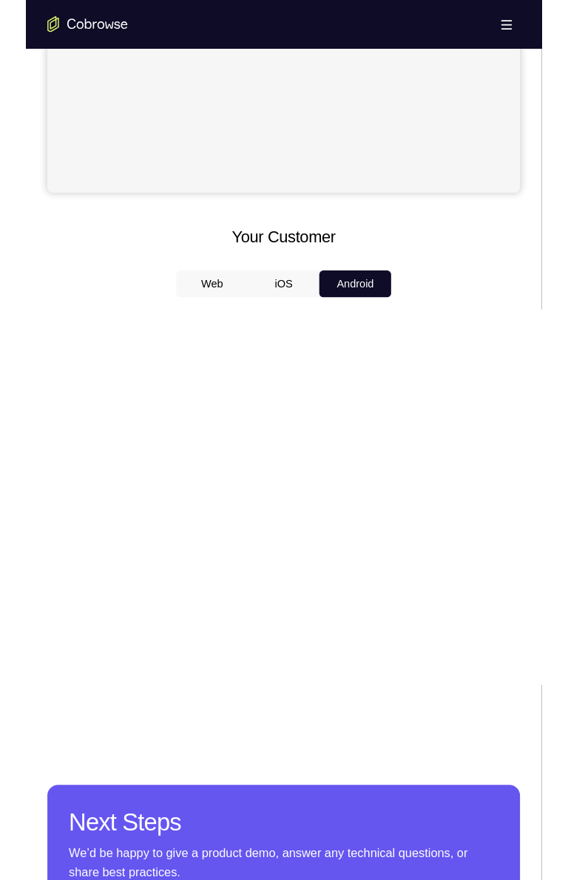
scroll to position [491, 0]
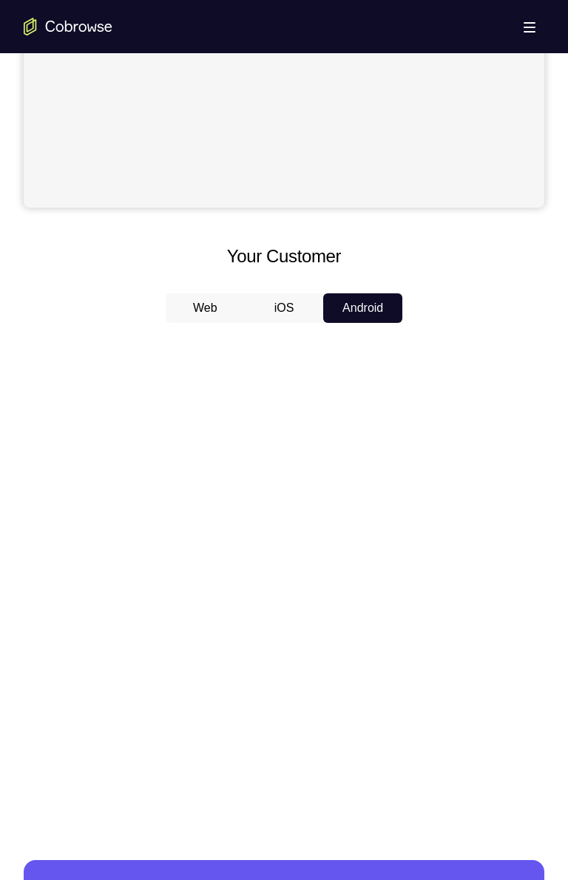
click at [282, 309] on button "iOS" at bounding box center [284, 308] width 79 height 30
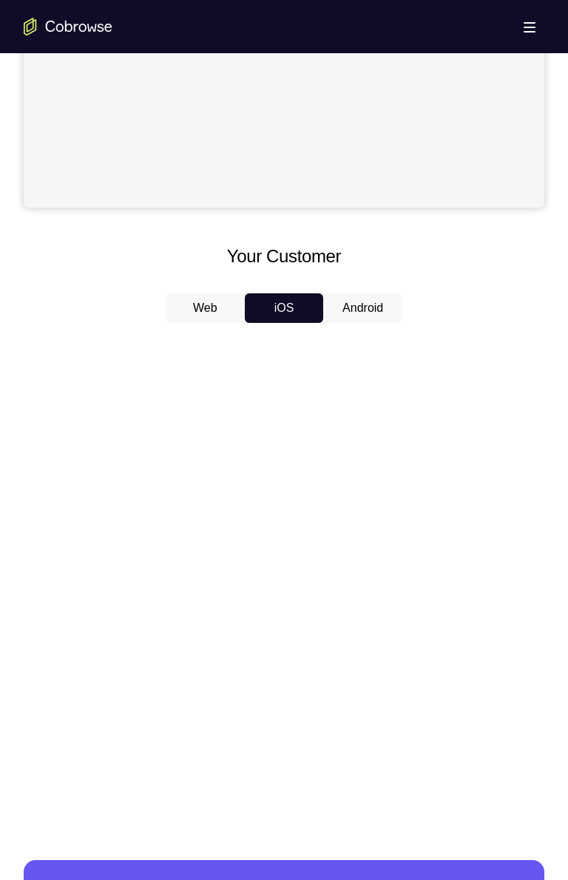
click at [355, 313] on button "Android" at bounding box center [362, 308] width 79 height 30
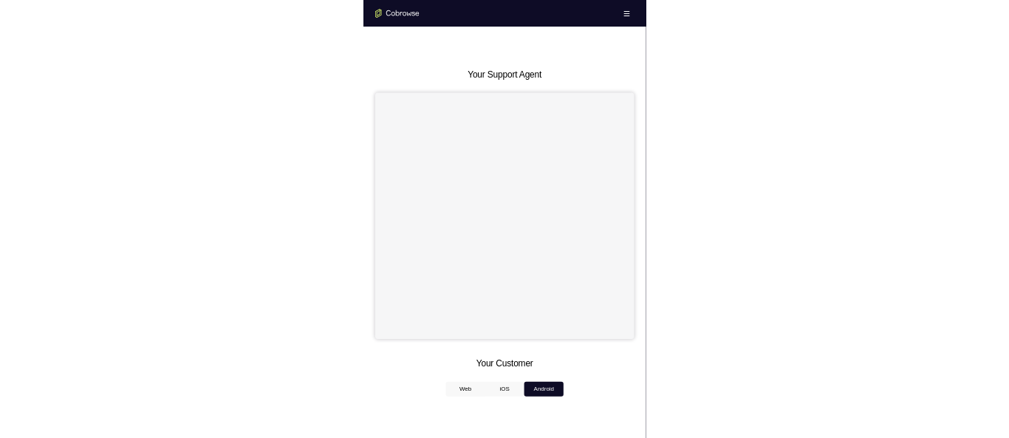
scroll to position [0, 0]
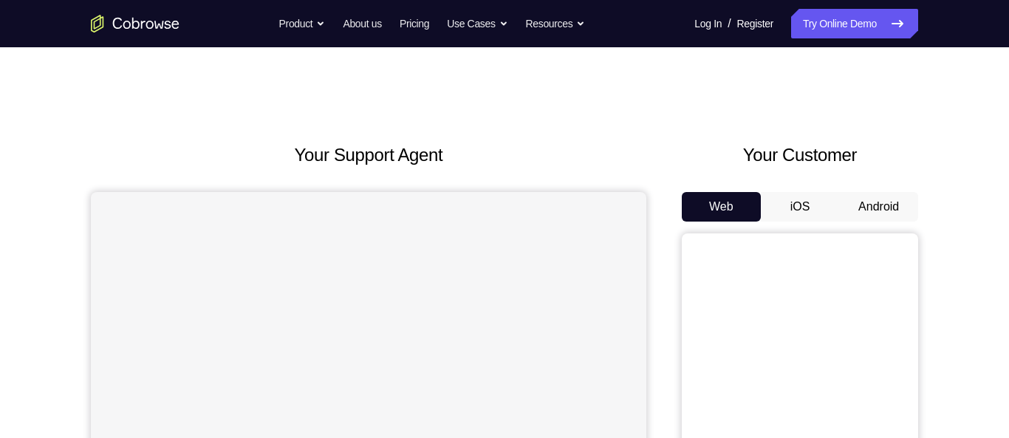
scroll to position [58, 0]
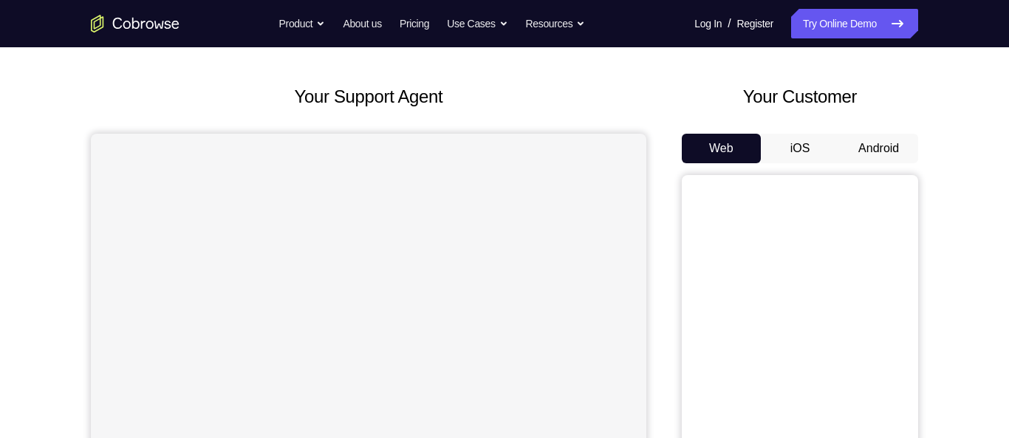
click at [871, 153] on button "Android" at bounding box center [878, 149] width 79 height 30
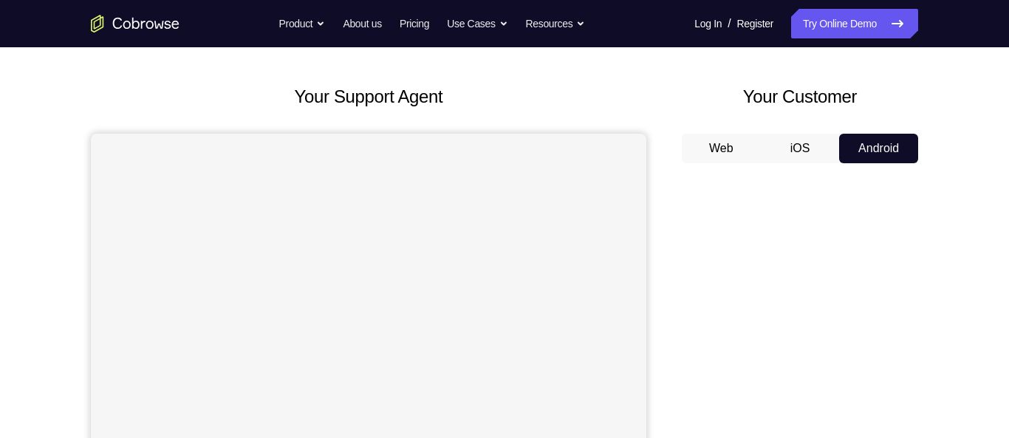
click at [799, 155] on button "iOS" at bounding box center [800, 149] width 79 height 30
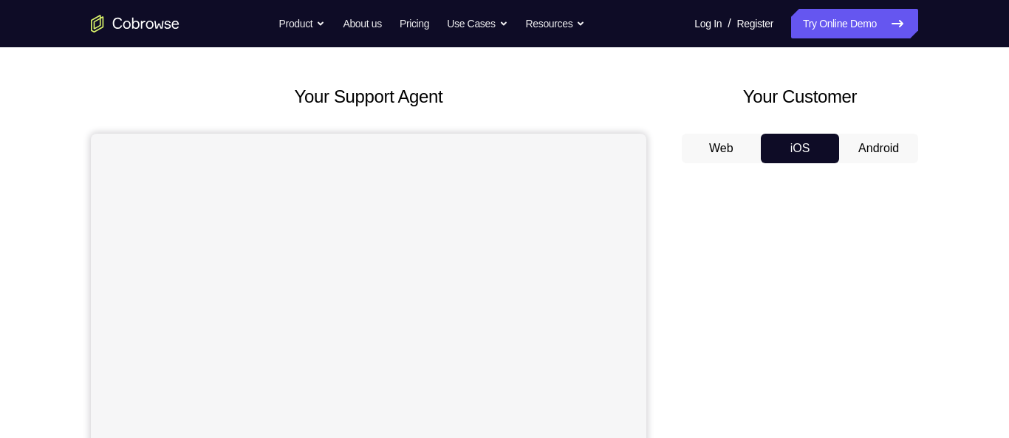
click at [874, 154] on button "Android" at bounding box center [878, 149] width 79 height 30
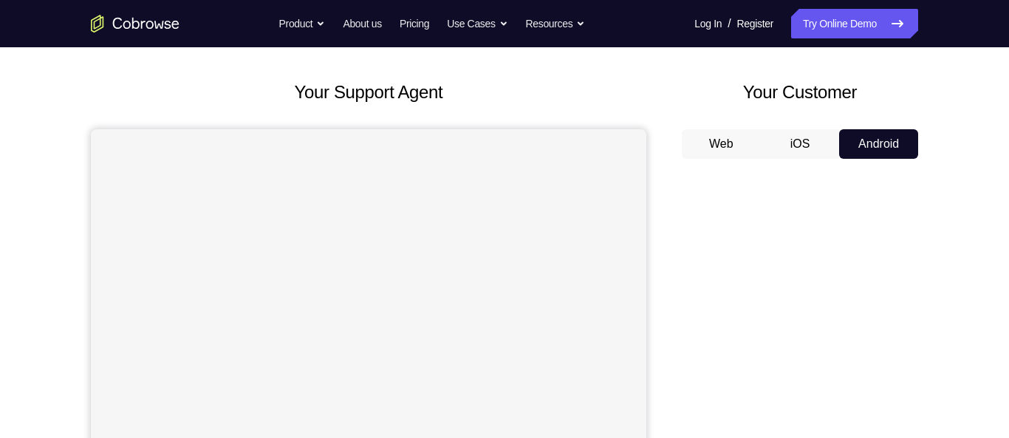
scroll to position [61, 0]
click at [790, 147] on button "iOS" at bounding box center [800, 146] width 79 height 30
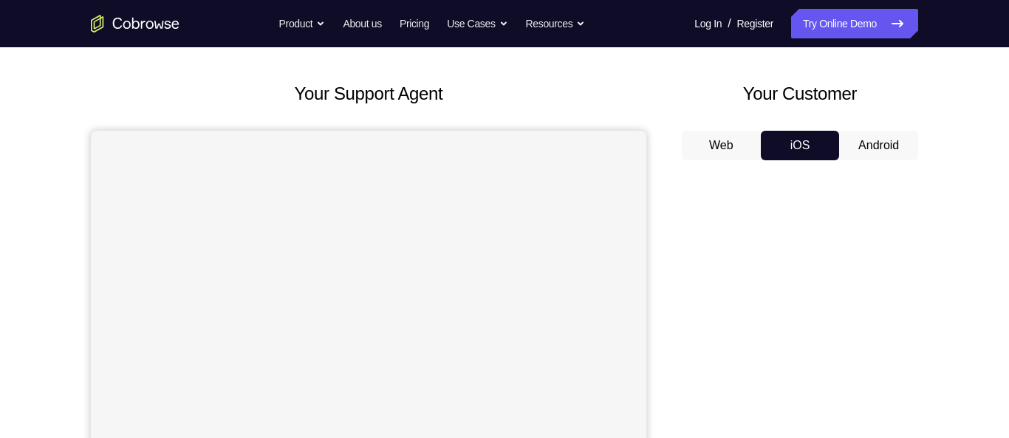
click at [887, 147] on button "Android" at bounding box center [878, 146] width 79 height 30
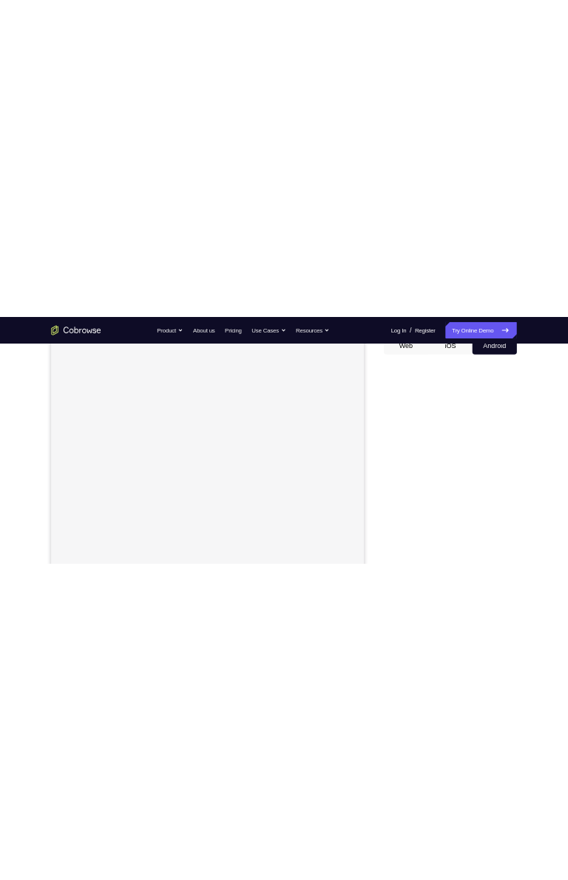
scroll to position [157, 0]
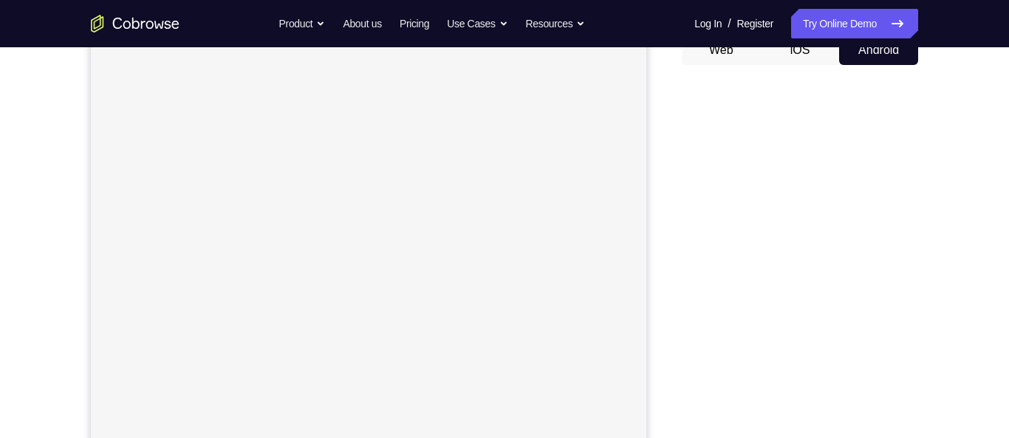
click at [802, 52] on button "iOS" at bounding box center [800, 50] width 79 height 30
click at [879, 52] on button "Android" at bounding box center [878, 50] width 79 height 30
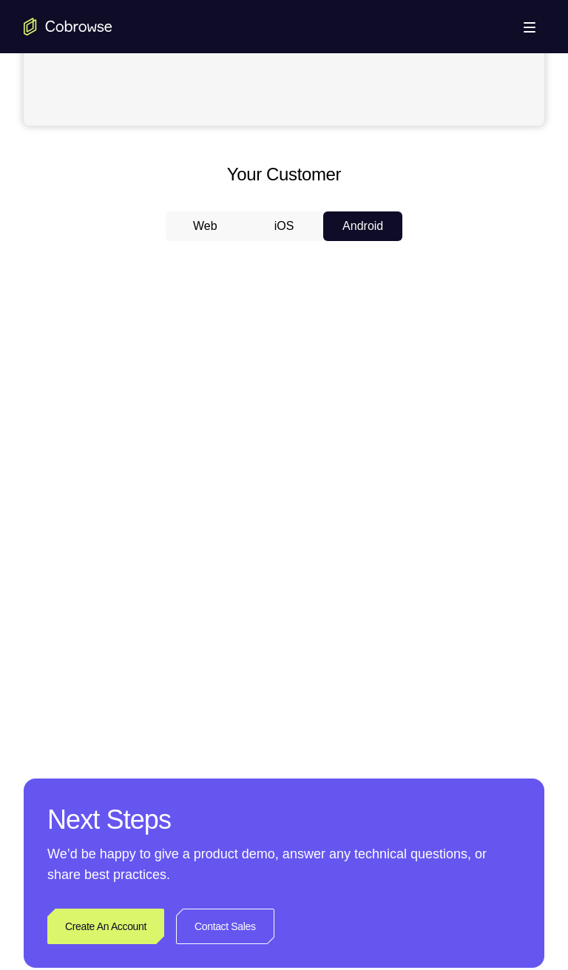
scroll to position [575, 0]
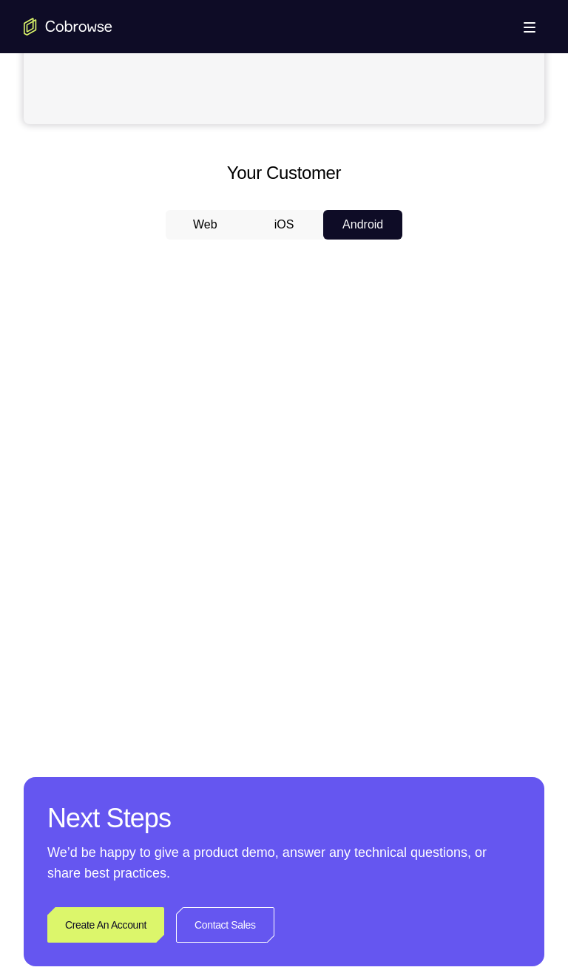
click at [278, 231] on button "iOS" at bounding box center [284, 225] width 79 height 30
click at [372, 230] on button "Android" at bounding box center [362, 225] width 79 height 30
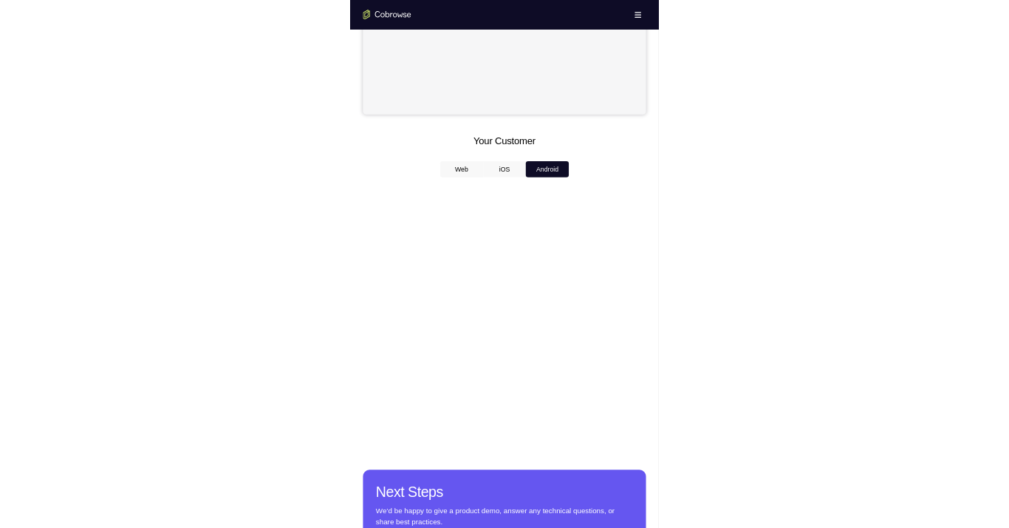
scroll to position [483, 0]
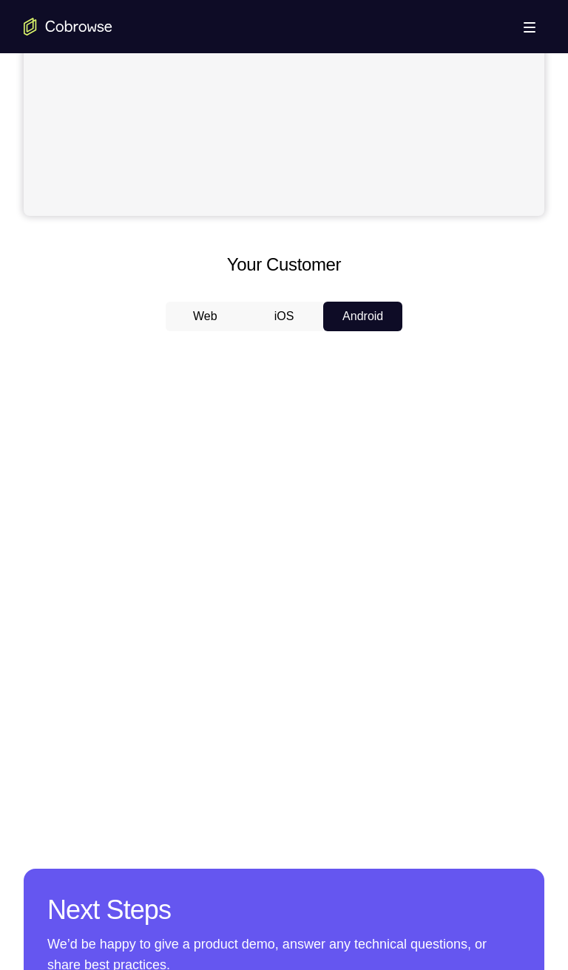
click at [280, 321] on button "iOS" at bounding box center [284, 317] width 79 height 30
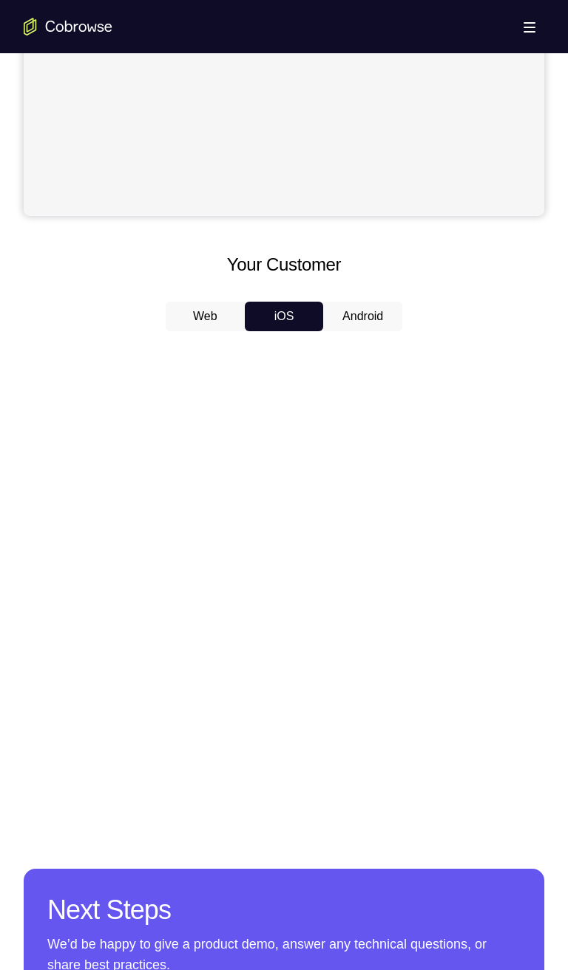
click at [355, 319] on button "Android" at bounding box center [362, 317] width 79 height 30
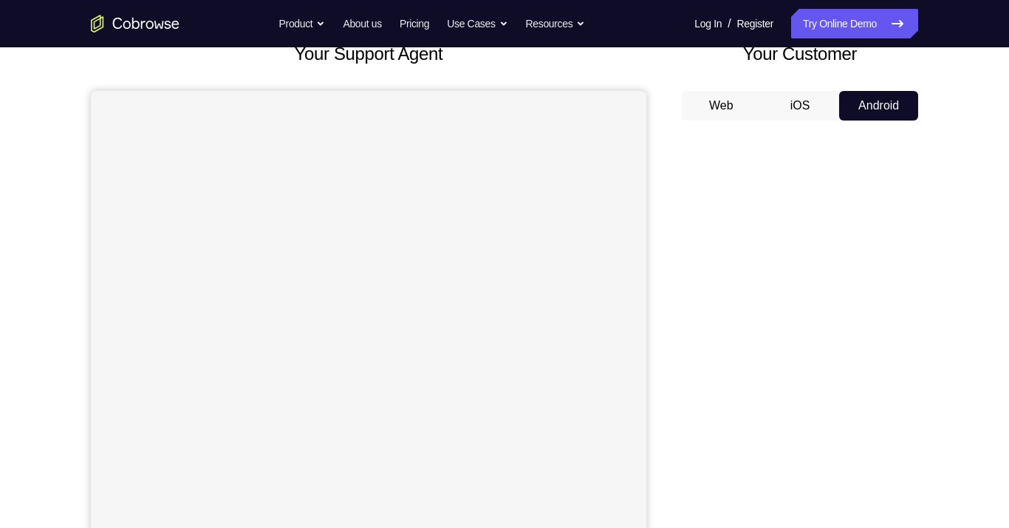
scroll to position [99, 0]
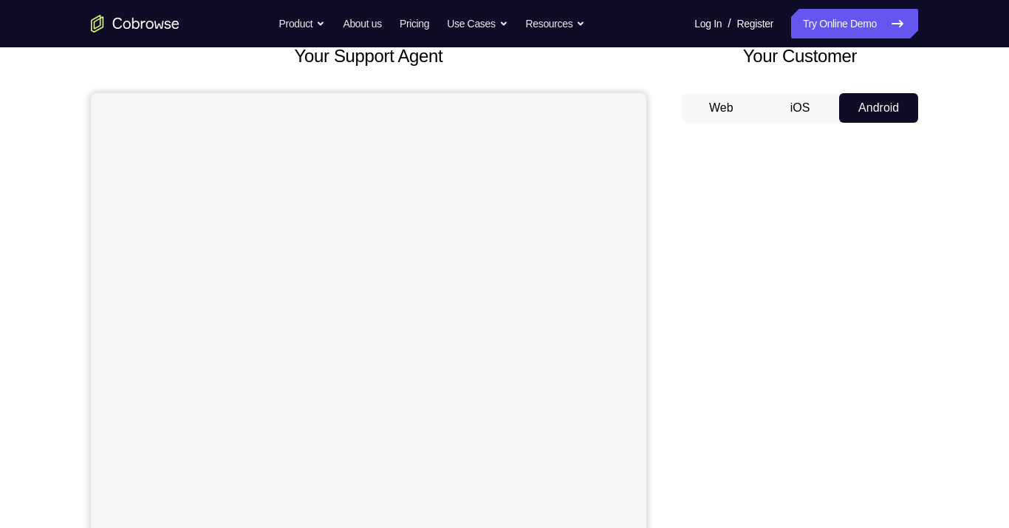
click at [803, 101] on button "iOS" at bounding box center [800, 108] width 79 height 30
click at [868, 111] on button "Android" at bounding box center [878, 108] width 79 height 30
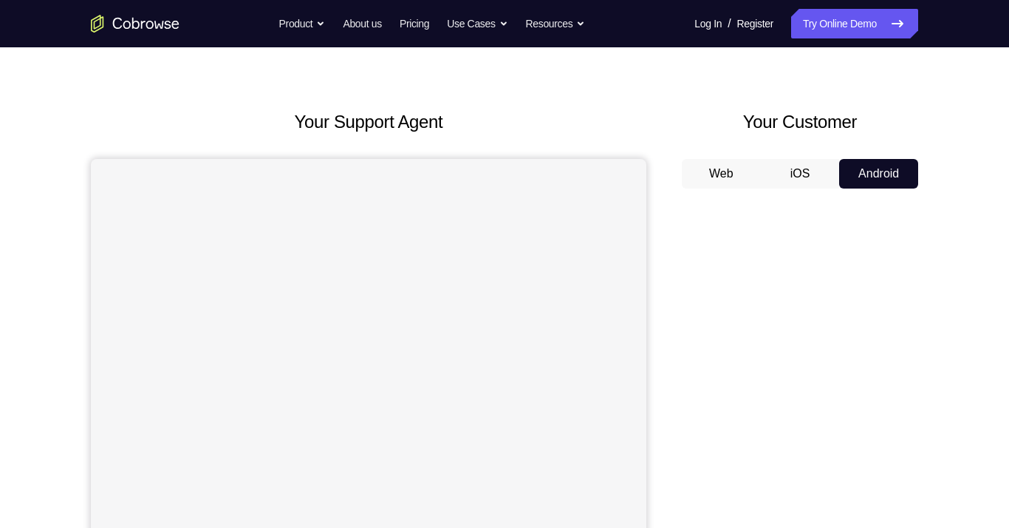
scroll to position [28, 0]
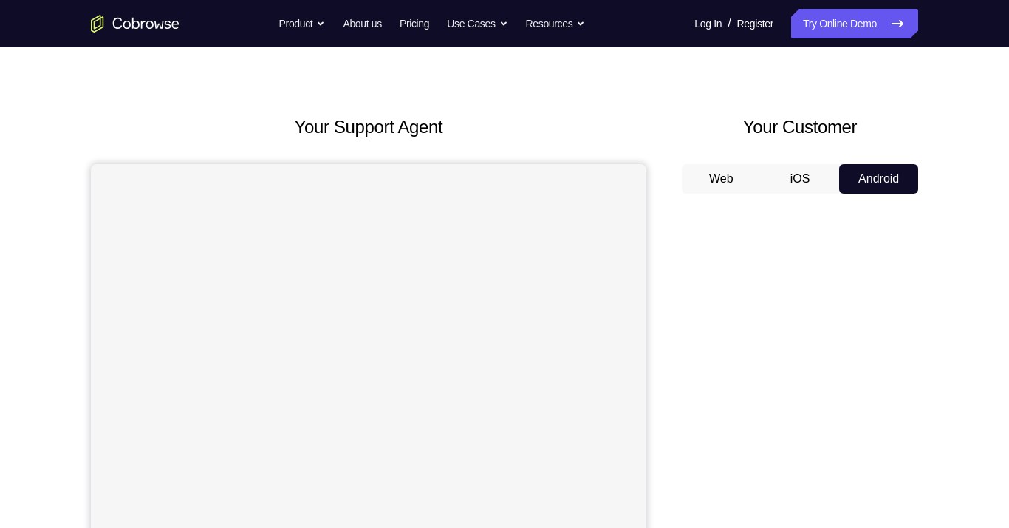
click at [803, 190] on button "iOS" at bounding box center [800, 179] width 79 height 30
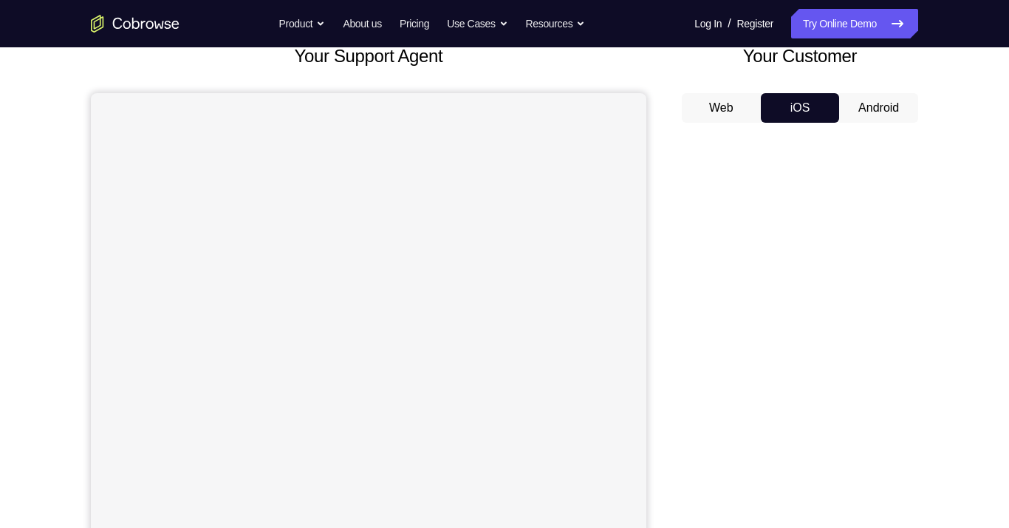
scroll to position [91, 0]
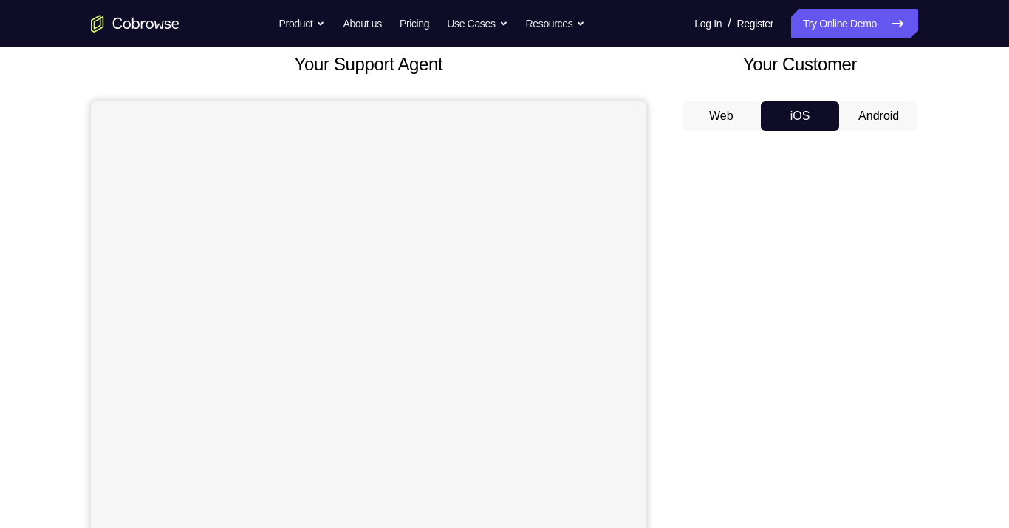
click at [872, 120] on button "Android" at bounding box center [878, 116] width 79 height 30
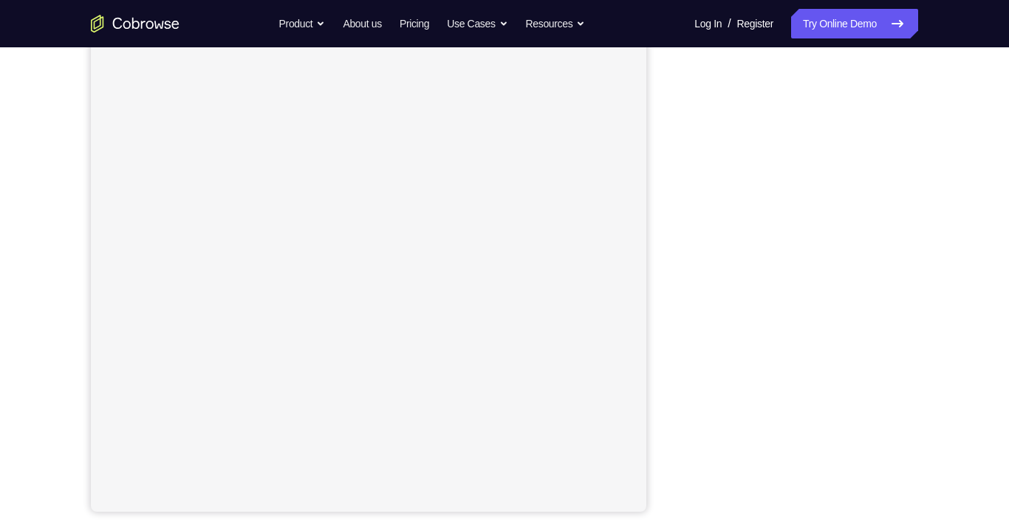
scroll to position [175, 0]
